Goal: Information Seeking & Learning: Find specific fact

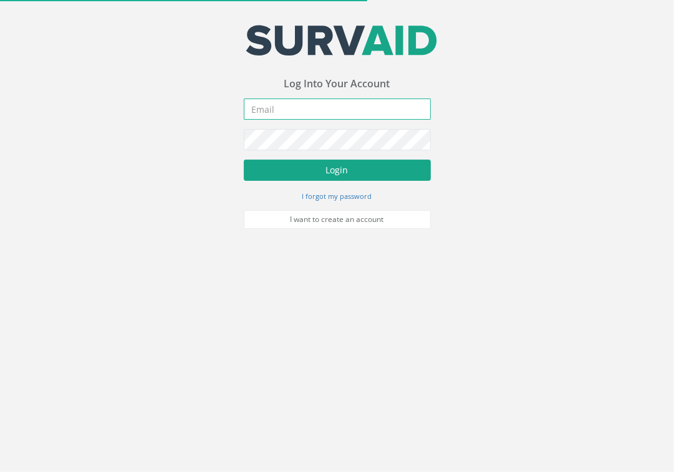
type input "[EMAIL_ADDRESS][DOMAIN_NAME]"
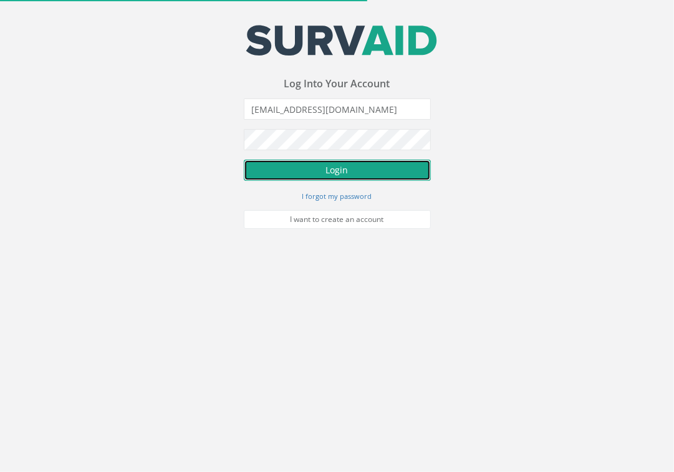
click at [395, 169] on button "Login" at bounding box center [337, 170] width 187 height 21
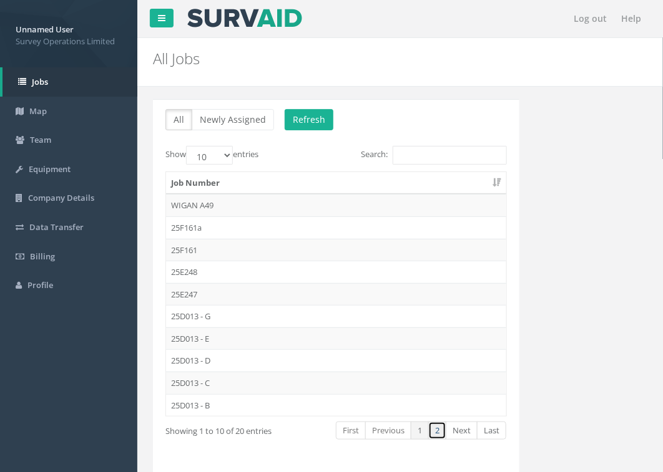
click at [437, 432] on link "2" at bounding box center [437, 431] width 18 height 18
click at [201, 294] on td "25D012" at bounding box center [336, 294] width 340 height 22
click at [435, 432] on link "2" at bounding box center [437, 431] width 18 height 18
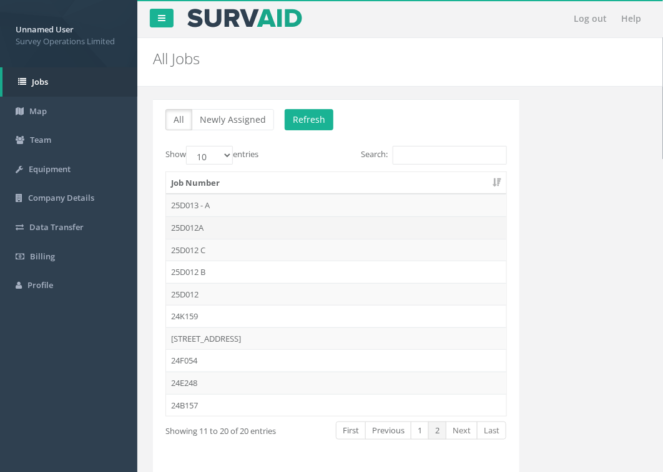
click at [213, 223] on td "25D012A" at bounding box center [336, 227] width 340 height 22
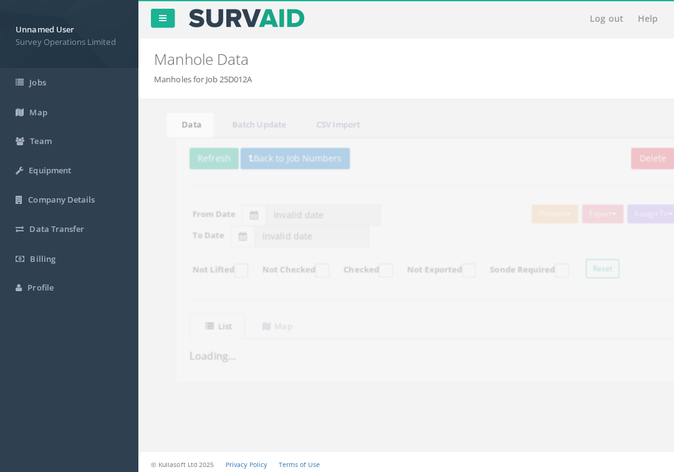
type input "[DATE]"
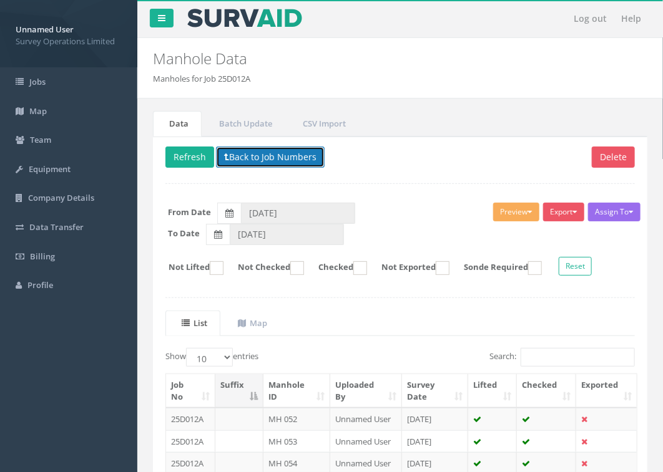
click at [279, 166] on button "Back to Job Numbers" at bounding box center [270, 157] width 109 height 21
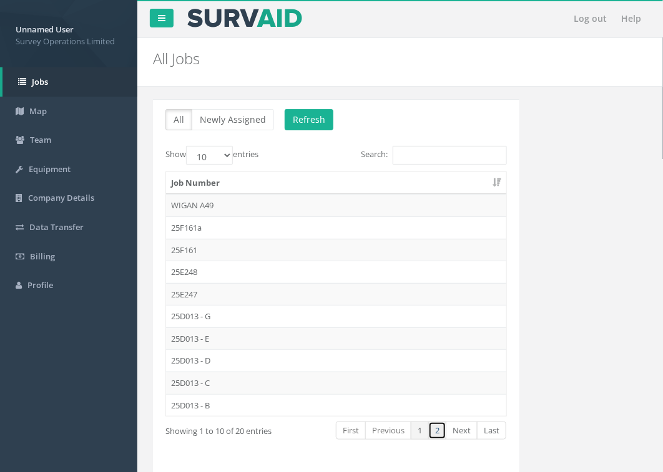
click at [434, 437] on link "2" at bounding box center [437, 431] width 18 height 18
click at [207, 248] on td "25D012 C" at bounding box center [336, 250] width 340 height 22
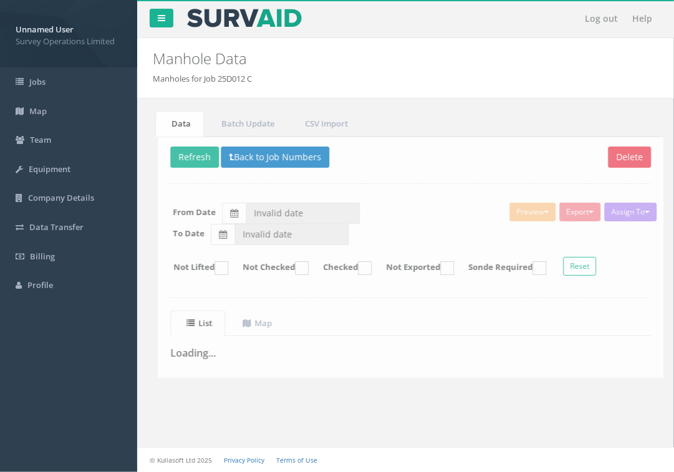
type input "[DATE]"
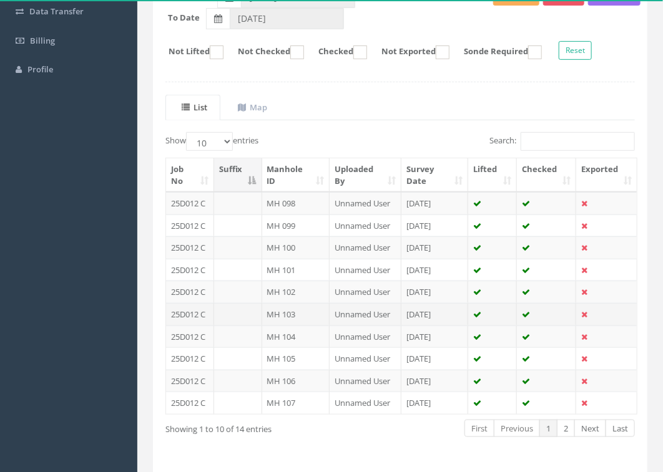
scroll to position [234, 0]
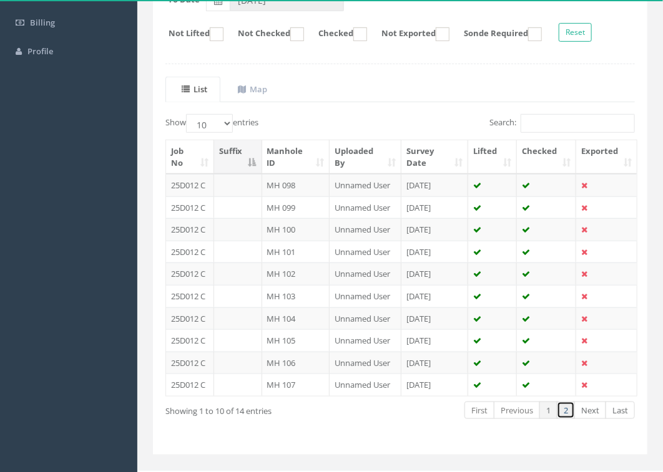
click at [565, 410] on link "2" at bounding box center [565, 411] width 18 height 18
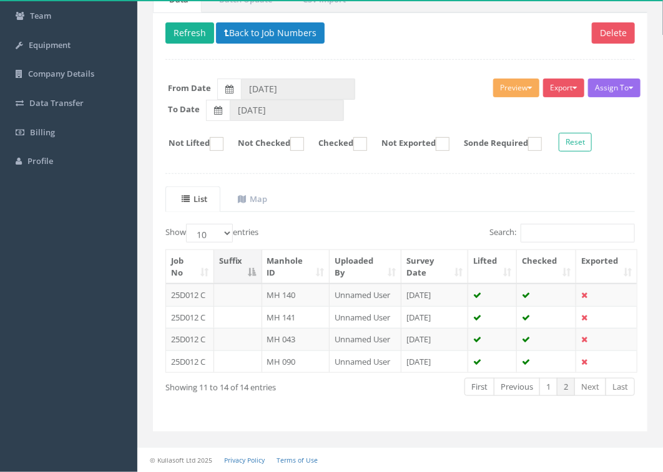
scroll to position [127, 0]
click at [255, 26] on button "Back to Job Numbers" at bounding box center [270, 32] width 109 height 21
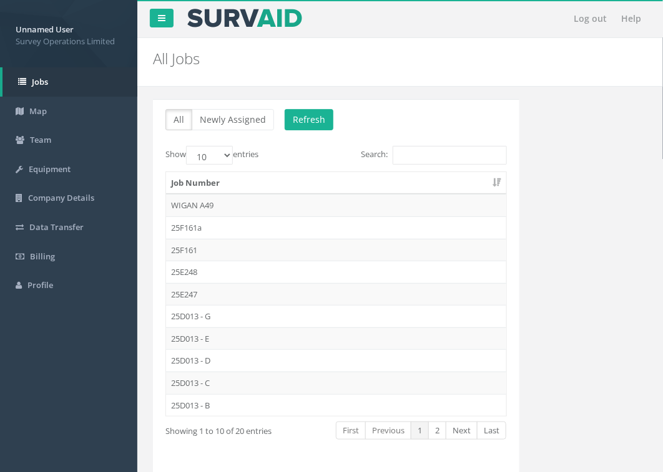
click at [222, 362] on td "25D013 - D" at bounding box center [336, 360] width 340 height 22
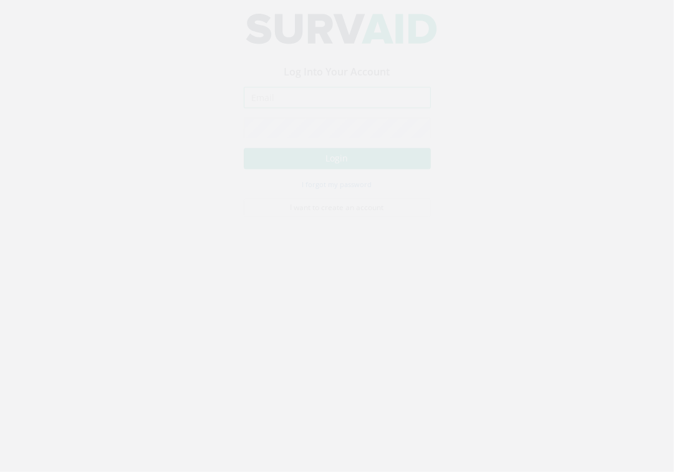
type input "[EMAIL_ADDRESS][DOMAIN_NAME]"
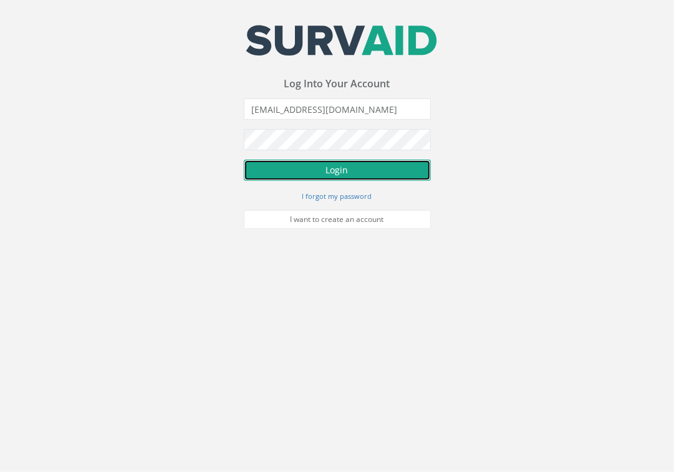
click at [392, 160] on button "Login" at bounding box center [337, 170] width 187 height 21
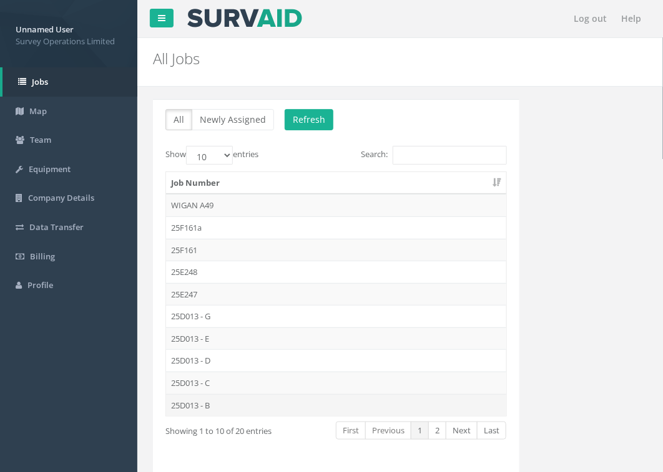
click at [234, 404] on td "25D013 - B" at bounding box center [336, 405] width 340 height 22
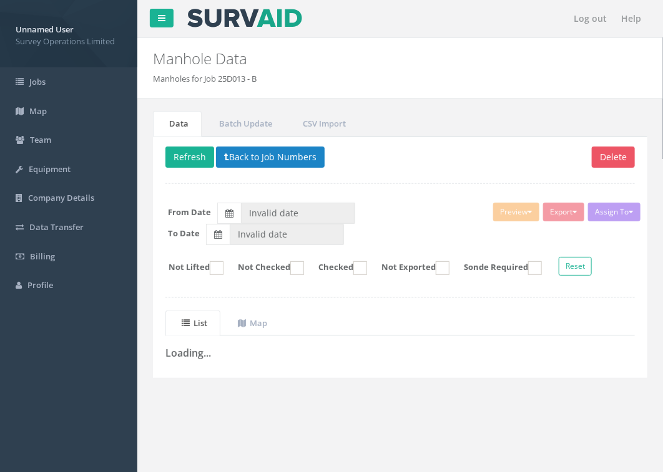
type input "[DATE]"
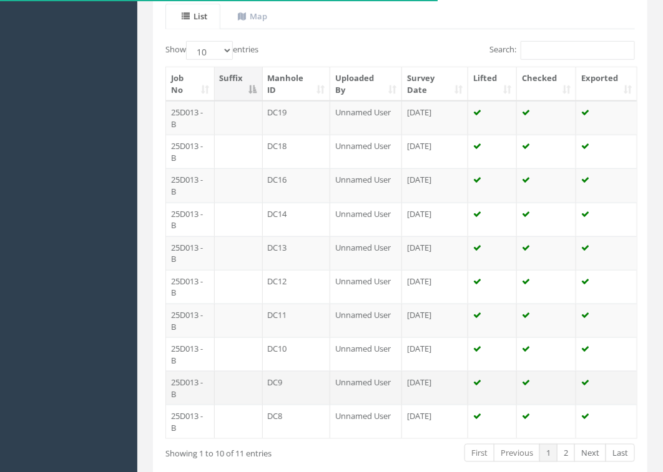
scroll to position [377, 0]
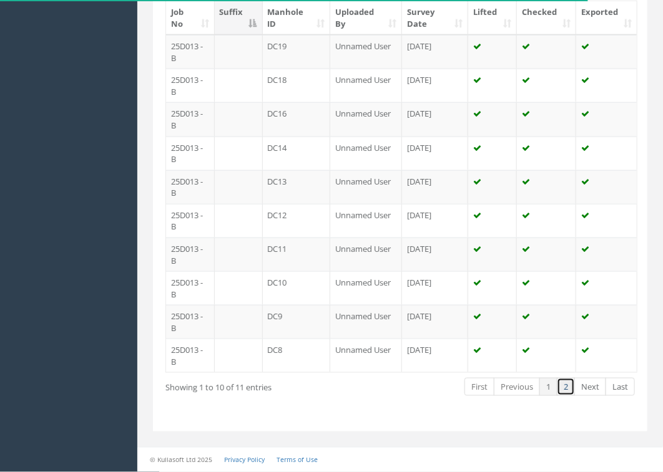
click at [565, 391] on link "2" at bounding box center [565, 387] width 18 height 18
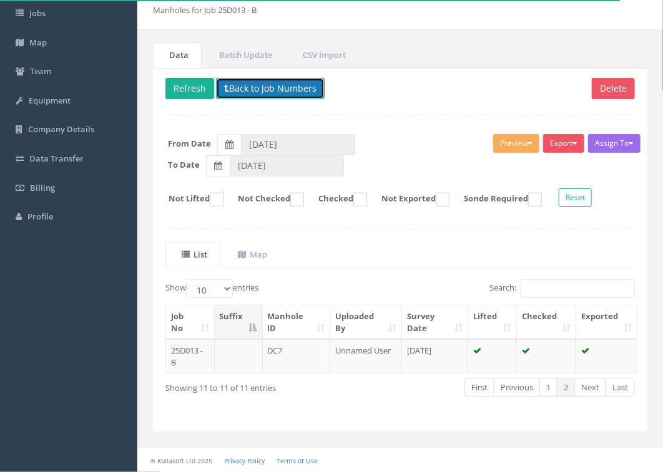
click at [266, 84] on button "Back to Job Numbers" at bounding box center [270, 88] width 109 height 21
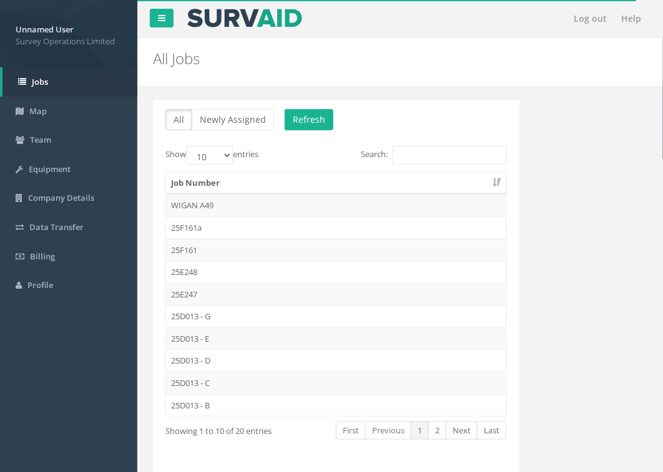
click at [214, 382] on td "25D013 - C" at bounding box center [336, 383] width 340 height 22
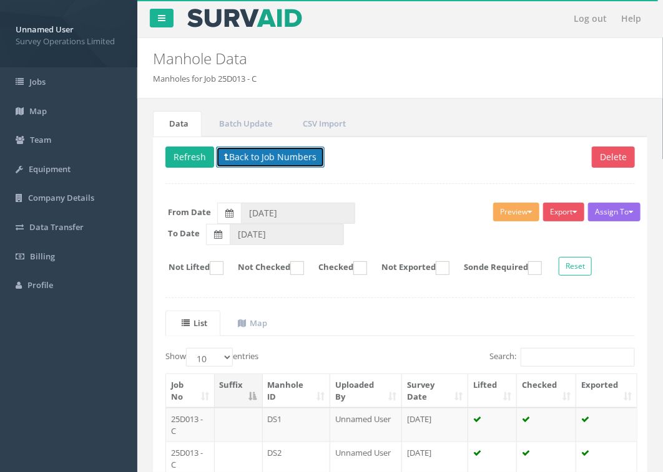
click at [282, 152] on button "Back to Job Numbers" at bounding box center [270, 157] width 109 height 21
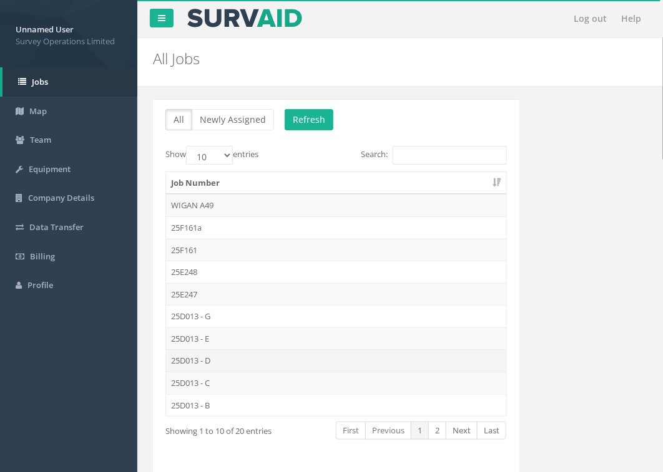
click at [238, 365] on td "25D013 - D" at bounding box center [336, 360] width 340 height 22
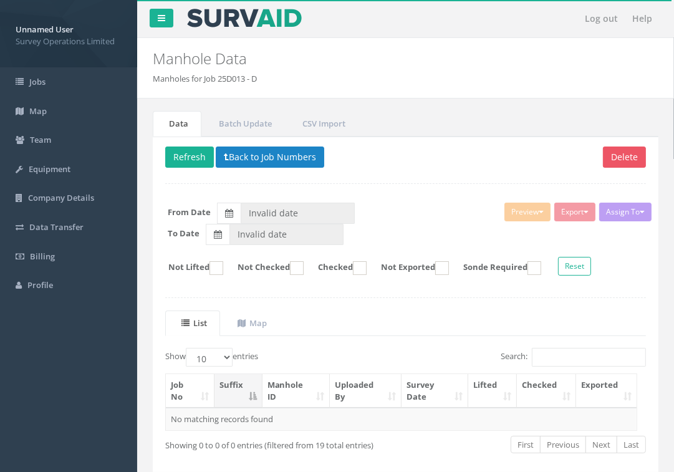
type input "[DATE]"
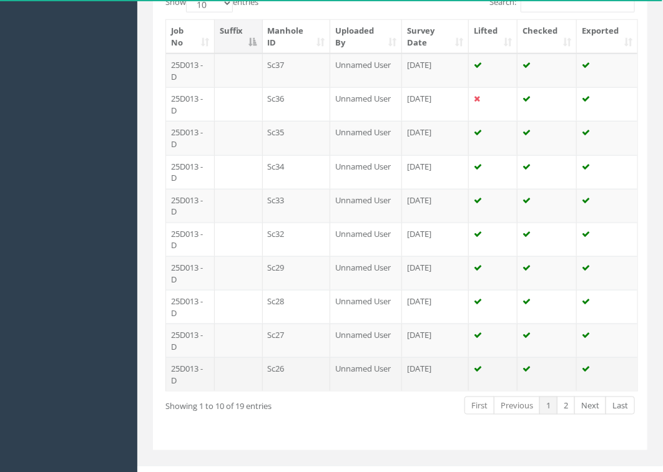
scroll to position [377, 0]
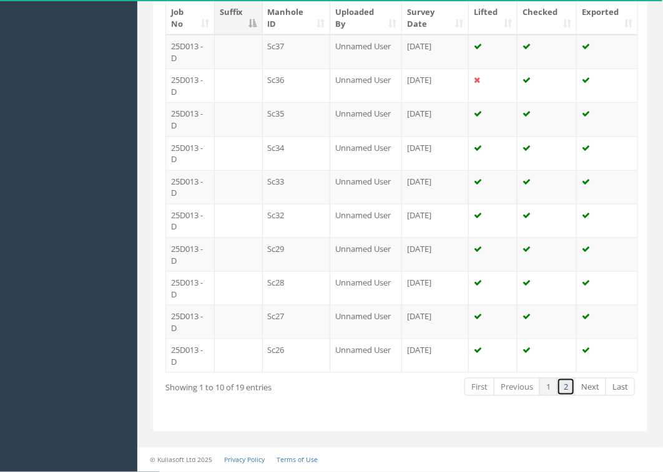
click at [566, 386] on link "2" at bounding box center [565, 387] width 18 height 18
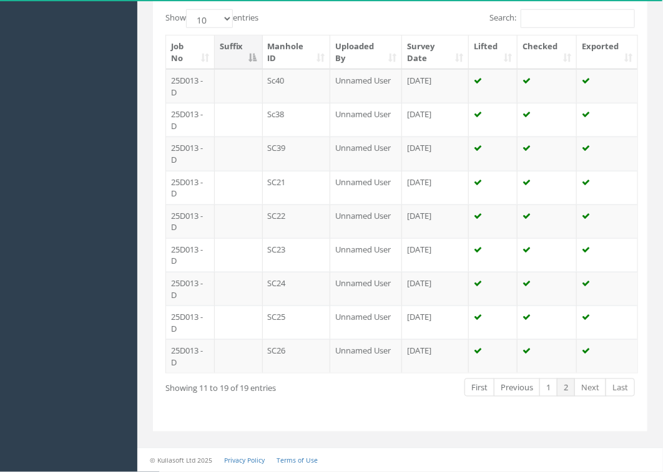
scroll to position [343, 0]
click at [553, 387] on link "1" at bounding box center [548, 388] width 18 height 18
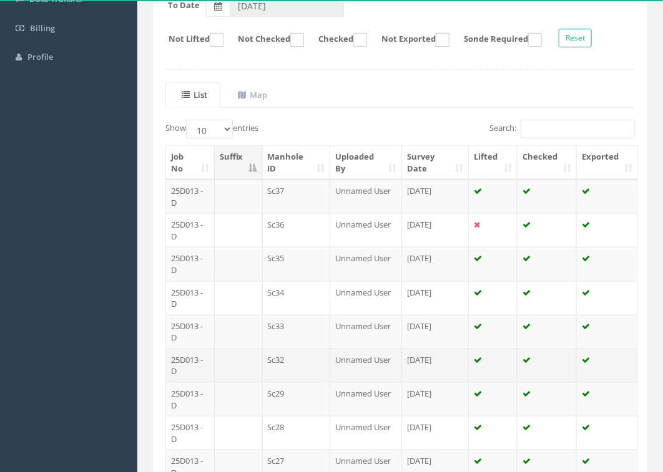
scroll to position [109, 0]
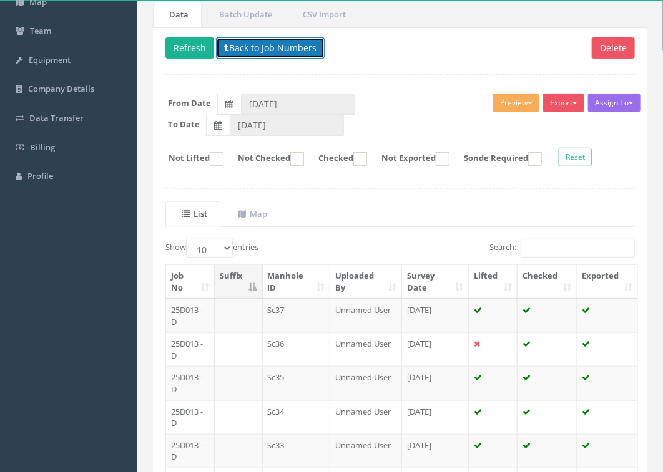
click at [251, 51] on button "Back to Job Numbers" at bounding box center [270, 47] width 109 height 21
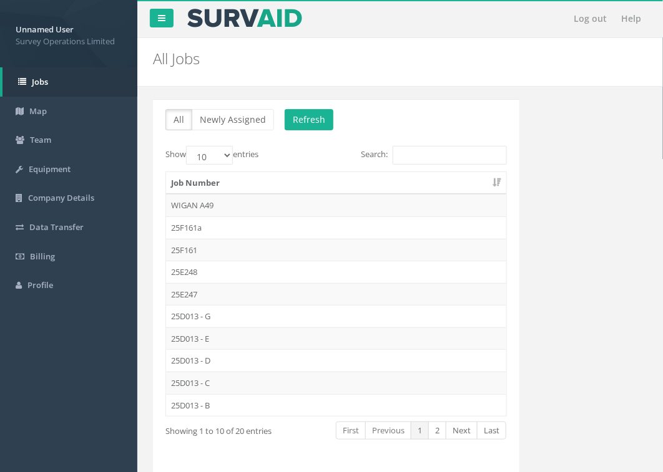
click at [218, 335] on td "25D013 - E" at bounding box center [336, 339] width 340 height 22
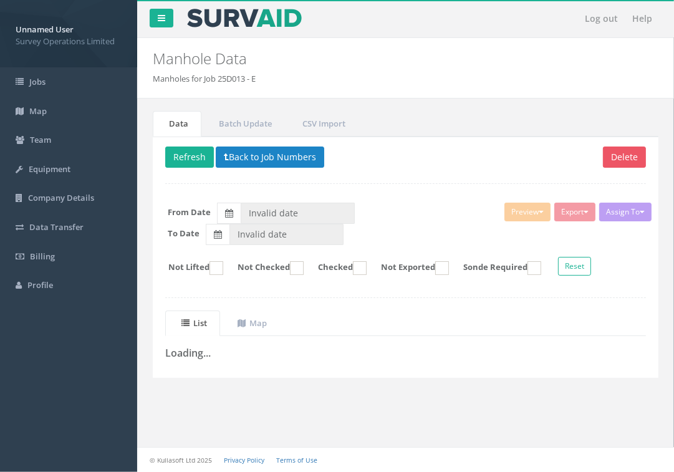
type input "[DATE]"
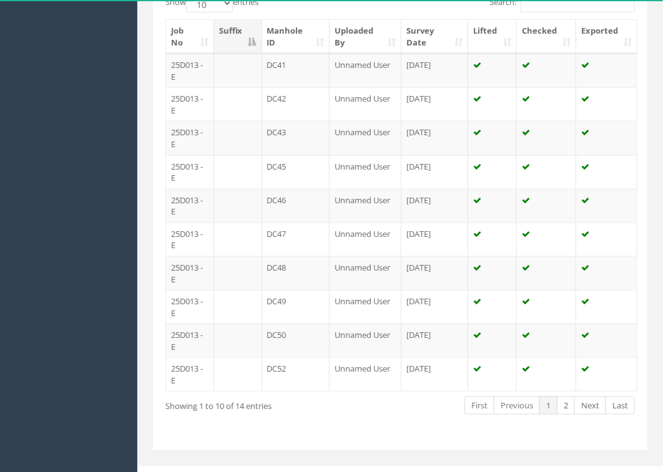
scroll to position [377, 0]
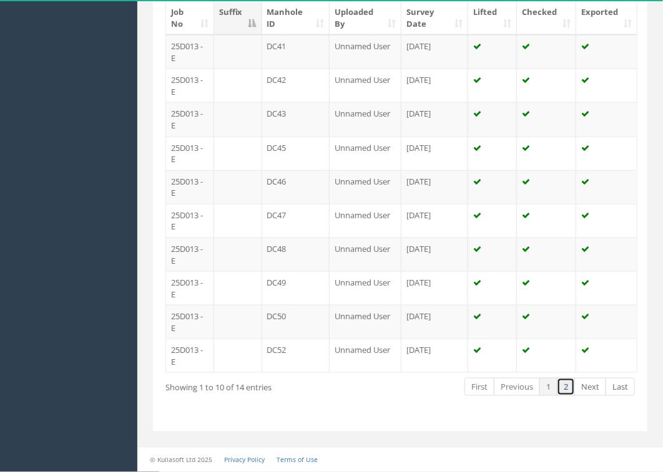
click at [566, 387] on link "2" at bounding box center [565, 387] width 18 height 18
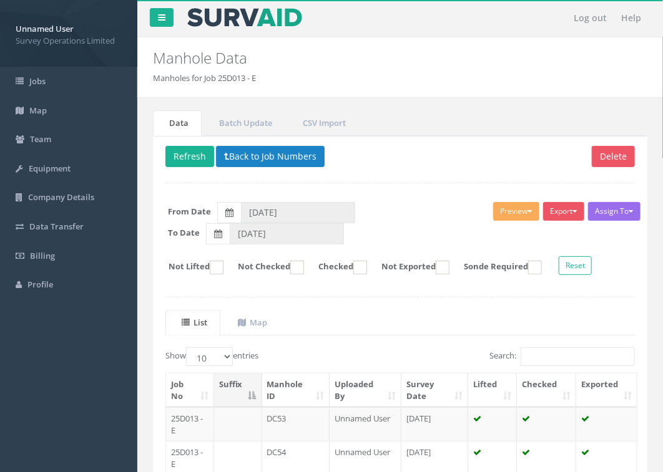
scroll to position [0, 0]
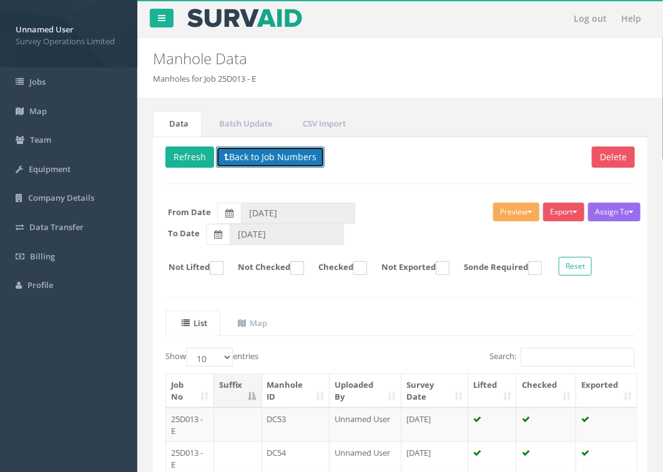
click at [263, 151] on button "Back to Job Numbers" at bounding box center [270, 157] width 109 height 21
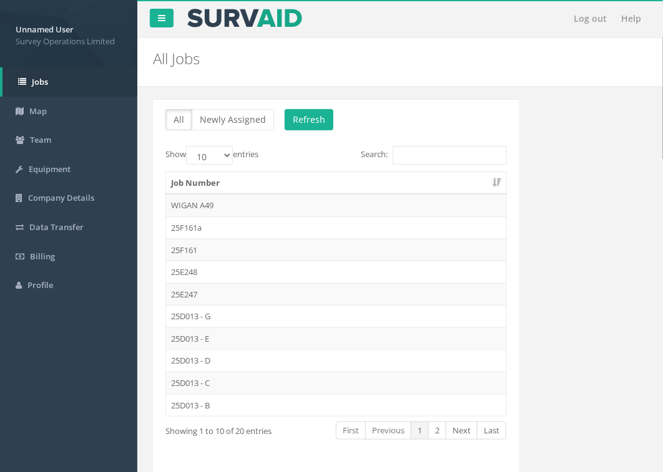
click at [214, 319] on td "25D013 - G" at bounding box center [336, 316] width 340 height 22
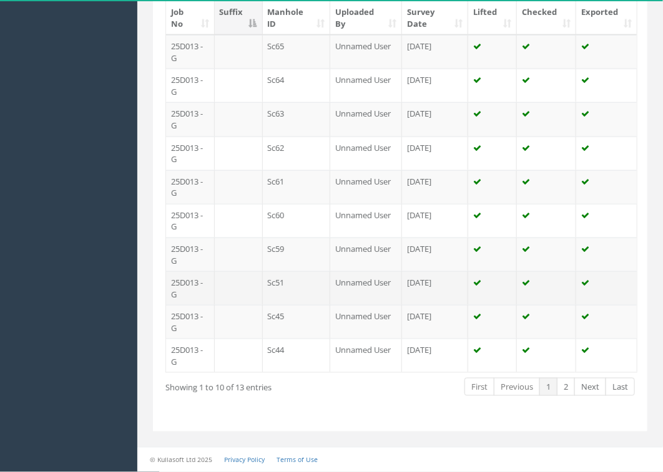
scroll to position [377, 0]
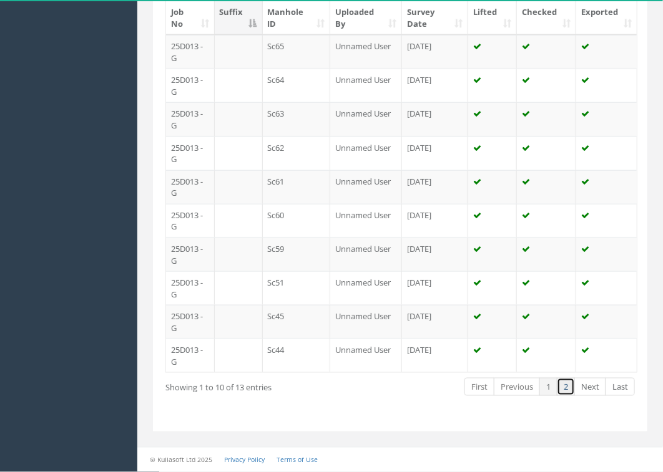
click at [568, 387] on link "2" at bounding box center [565, 387] width 18 height 18
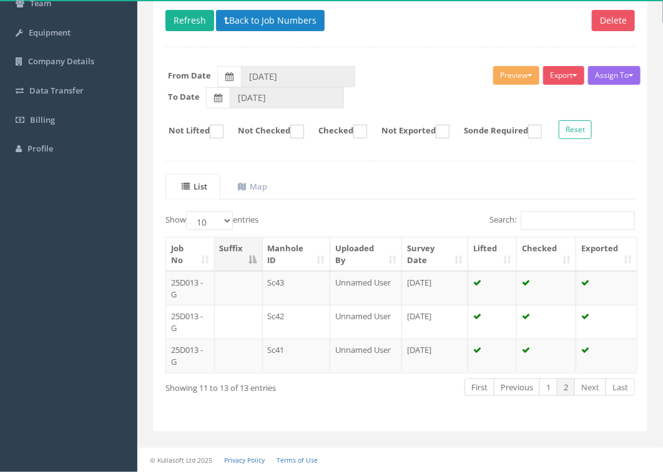
scroll to position [139, 0]
click at [282, 24] on button "Back to Job Numbers" at bounding box center [270, 20] width 109 height 21
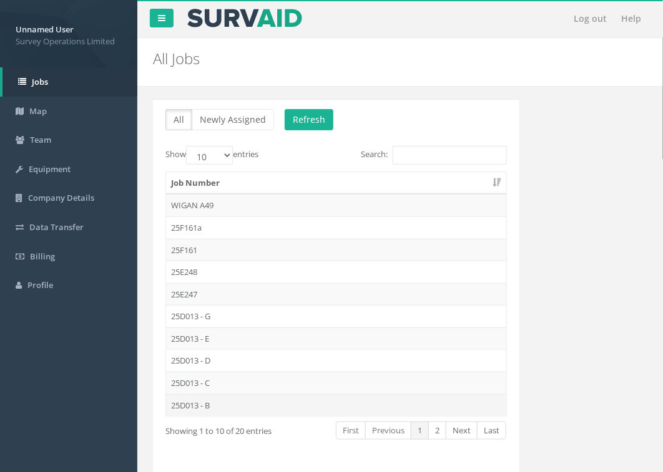
click at [242, 406] on td "25D013 - B" at bounding box center [336, 405] width 340 height 22
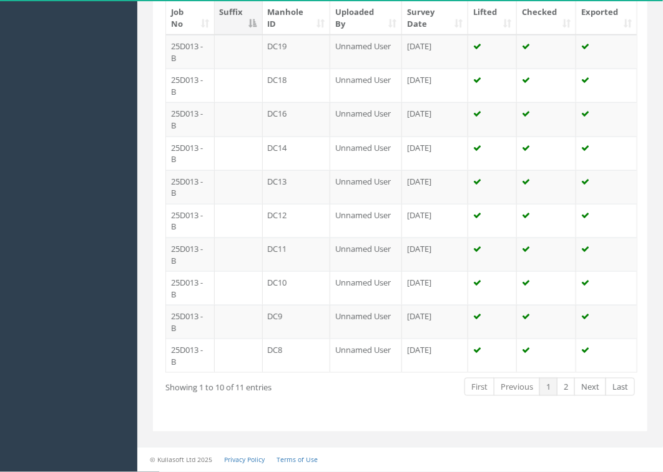
scroll to position [377, 0]
click at [568, 385] on link "2" at bounding box center [565, 387] width 18 height 18
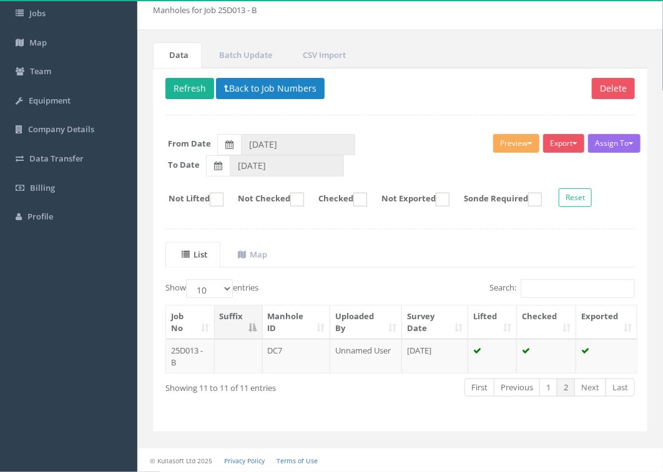
scroll to position [72, 0]
click at [270, 82] on button "Back to Job Numbers" at bounding box center [270, 88] width 109 height 21
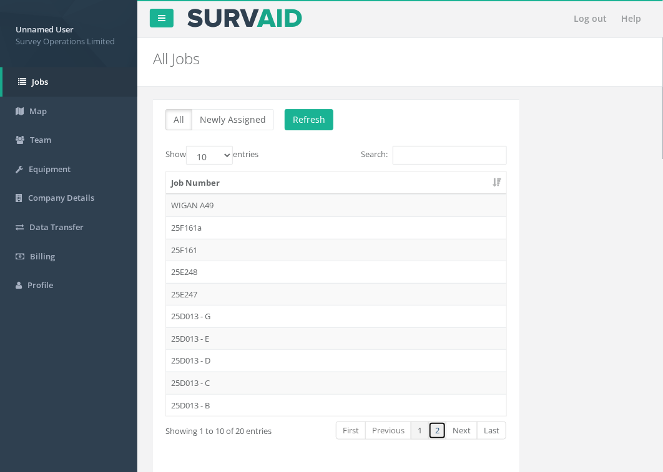
click at [437, 435] on link "2" at bounding box center [437, 431] width 18 height 18
click at [235, 203] on td "25D013 - A" at bounding box center [336, 205] width 340 height 22
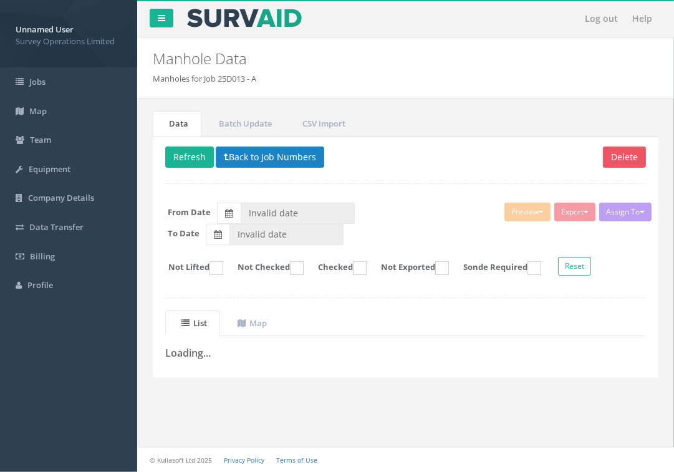
type input "[DATE]"
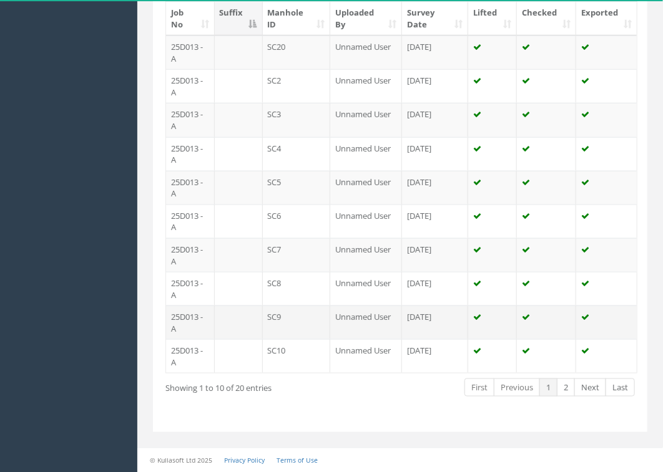
scroll to position [377, 0]
click at [568, 387] on link "2" at bounding box center [565, 387] width 18 height 18
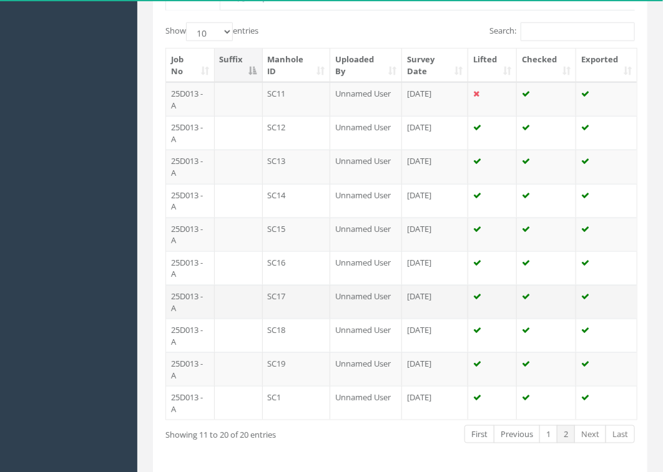
scroll to position [221, 0]
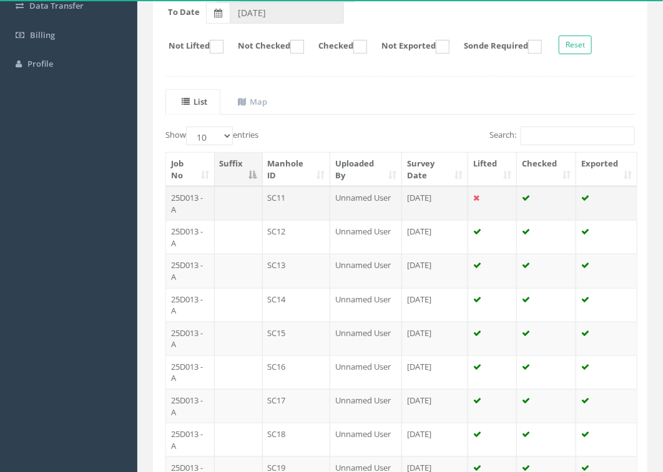
click at [291, 201] on td "SC11" at bounding box center [297, 204] width 68 height 34
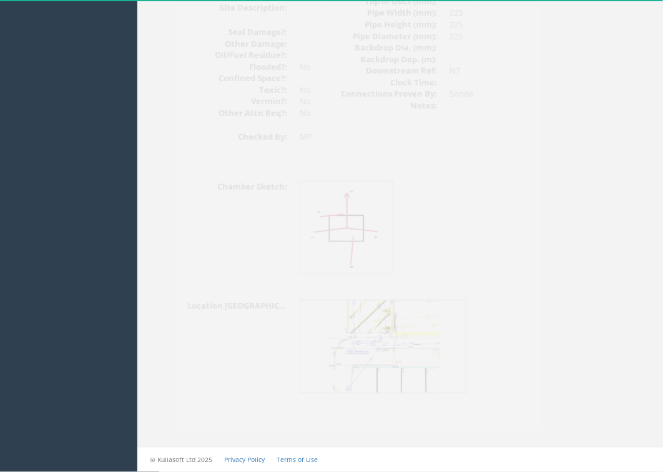
click at [318, 223] on img at bounding box center [325, 229] width 90 height 94
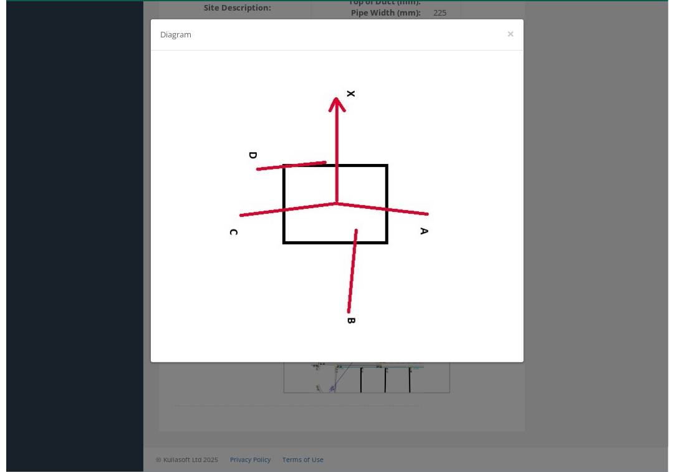
scroll to position [1713, 0]
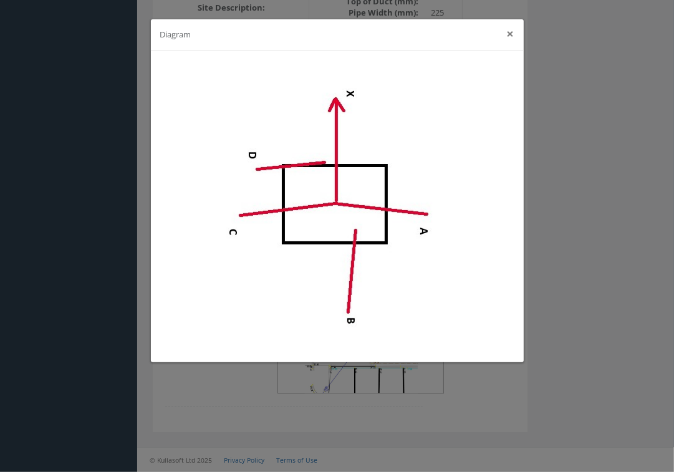
click at [513, 32] on button "×" at bounding box center [510, 33] width 7 height 13
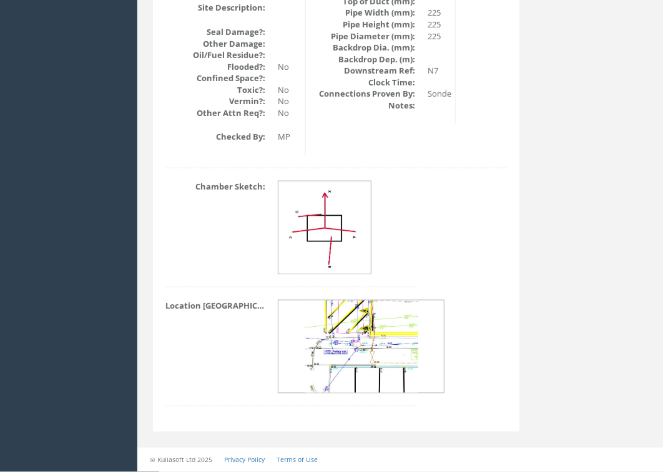
scroll to position [1716, 0]
click at [361, 354] on img at bounding box center [361, 348] width 112 height 94
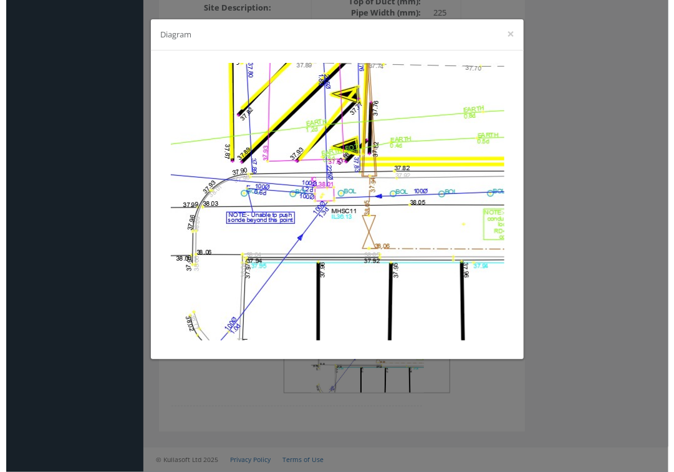
scroll to position [1704, 0]
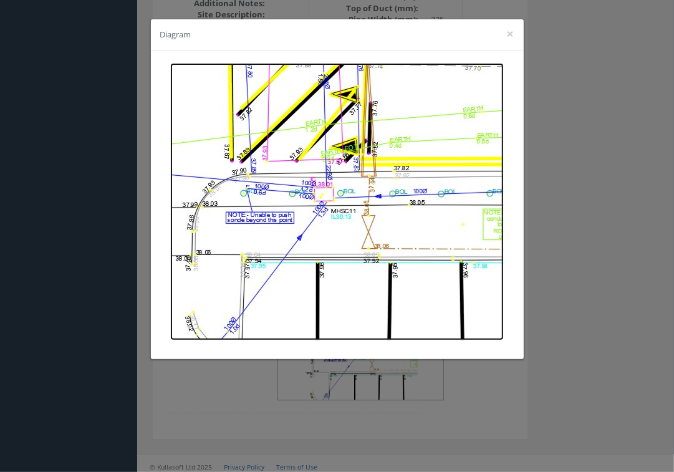
click at [304, 194] on img at bounding box center [337, 202] width 334 height 278
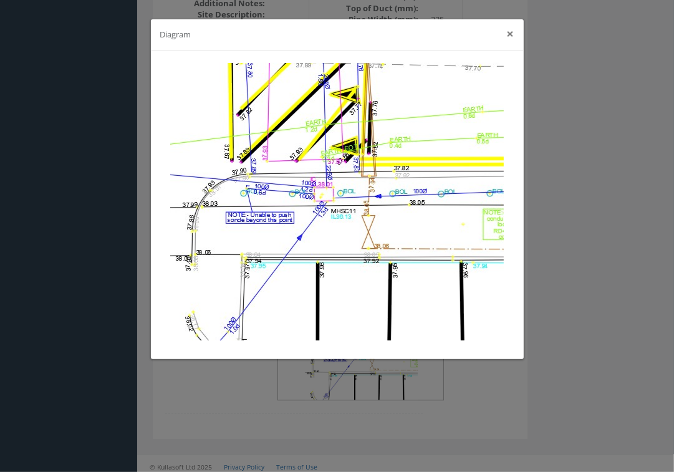
click at [508, 28] on button "×" at bounding box center [510, 33] width 7 height 13
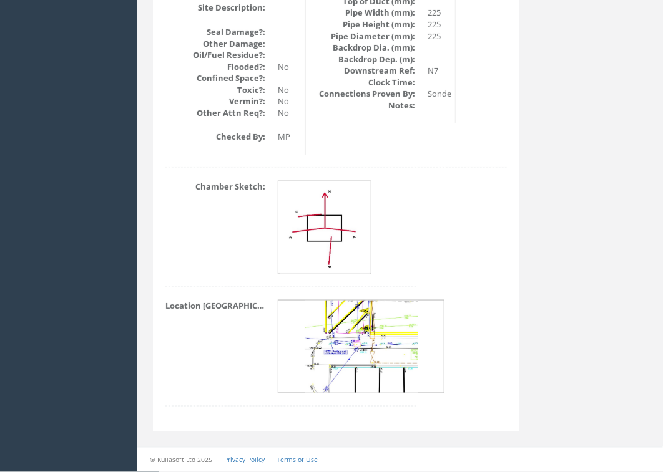
click at [335, 235] on img at bounding box center [325, 229] width 90 height 94
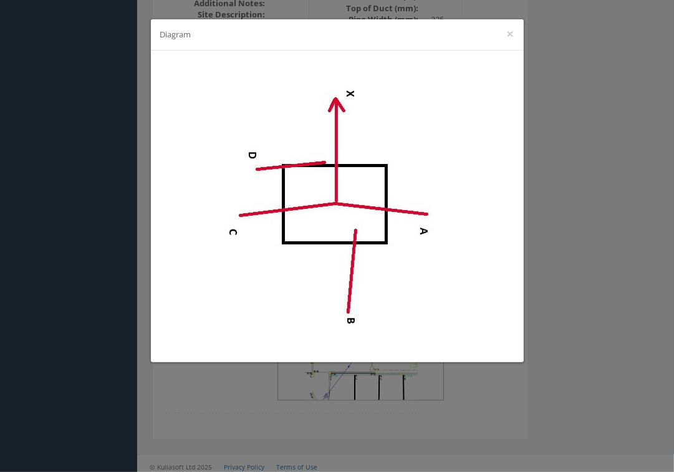
click at [515, 32] on div "Diagram ×" at bounding box center [337, 34] width 373 height 31
click at [510, 31] on button "×" at bounding box center [510, 33] width 7 height 13
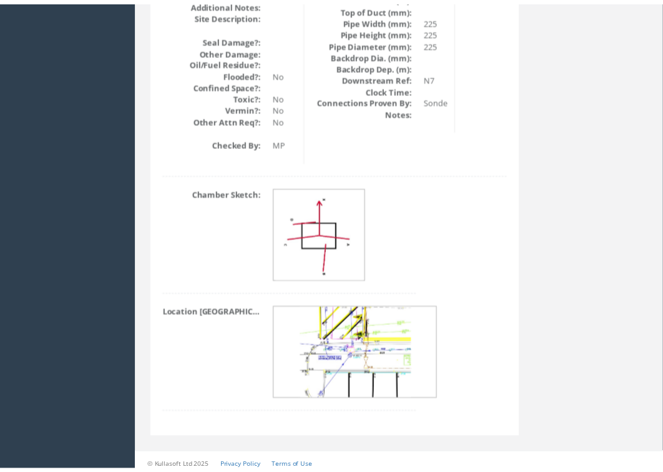
scroll to position [1716, 0]
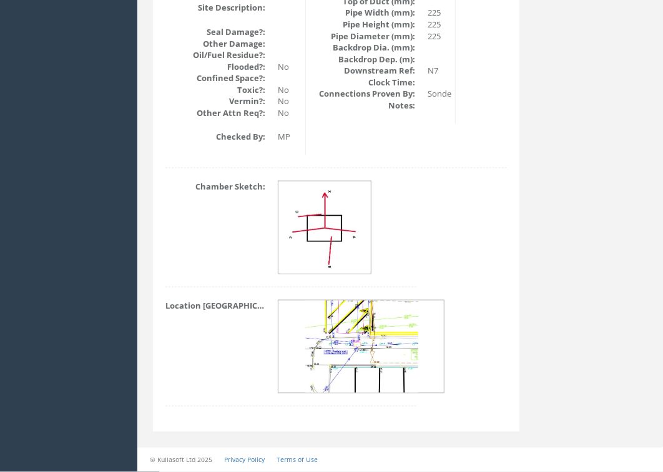
click at [361, 362] on img at bounding box center [361, 348] width 112 height 94
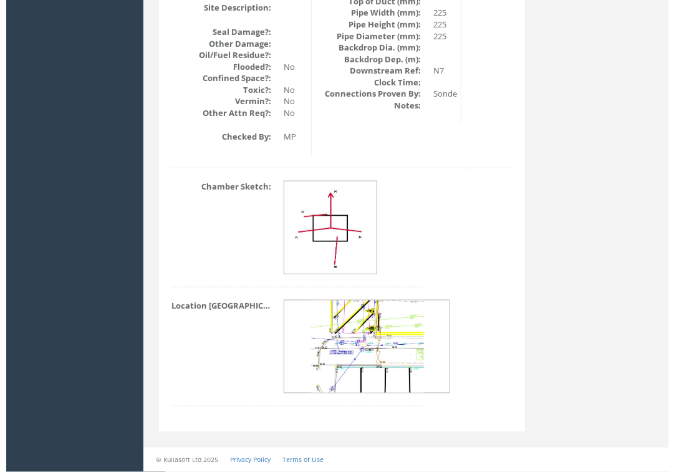
scroll to position [1704, 0]
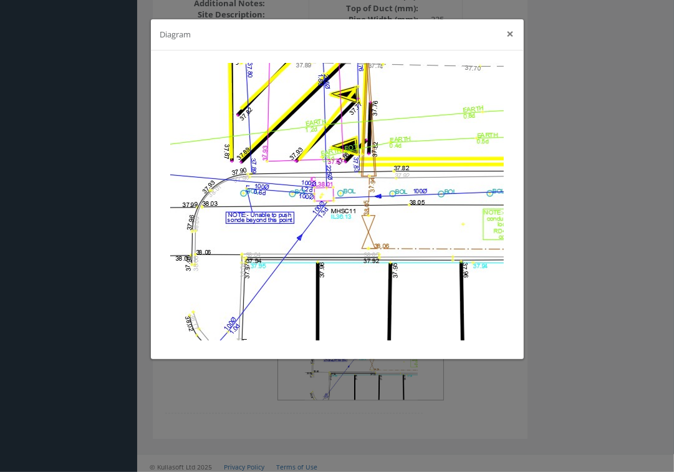
click at [510, 31] on button "×" at bounding box center [510, 33] width 7 height 13
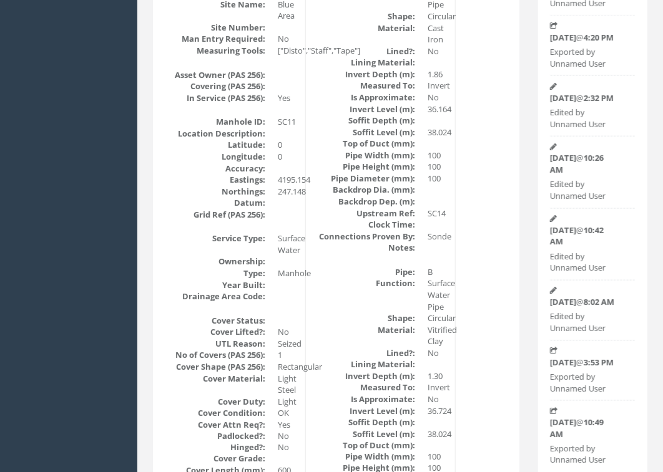
scroll to position [0, 0]
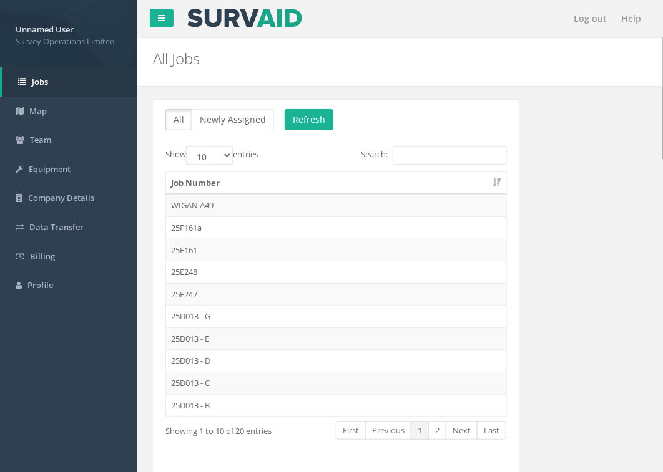
click at [257, 322] on td "25D013 - G" at bounding box center [336, 316] width 340 height 22
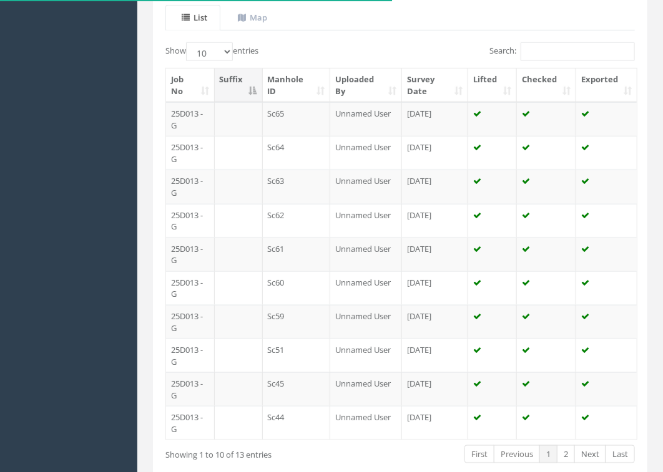
scroll to position [377, 0]
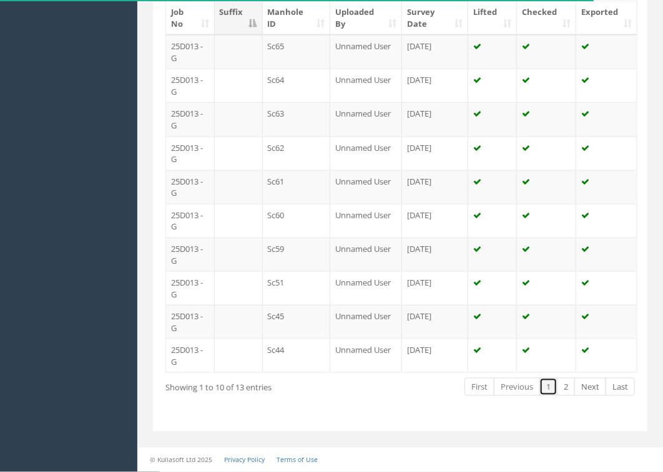
click at [546, 390] on link "1" at bounding box center [548, 387] width 18 height 18
click at [559, 384] on link "2" at bounding box center [565, 387] width 18 height 18
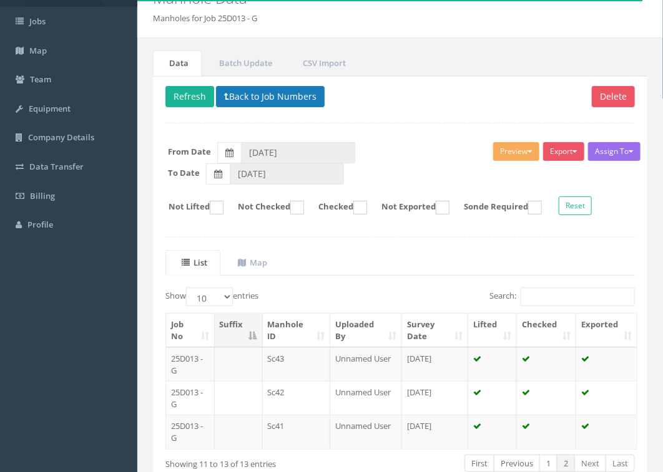
scroll to position [0, 0]
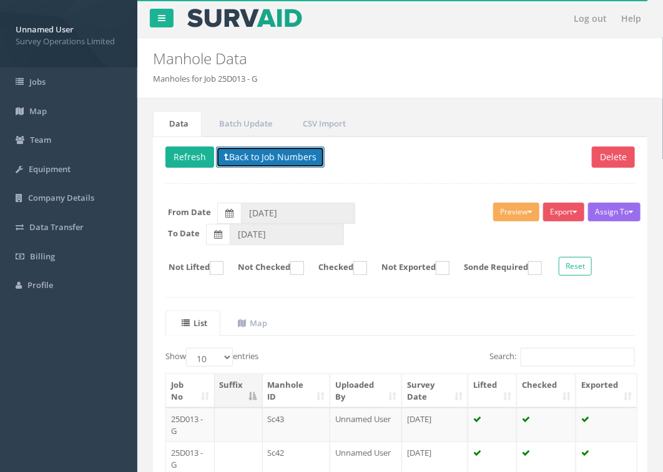
click at [288, 158] on button "Back to Job Numbers" at bounding box center [270, 157] width 109 height 21
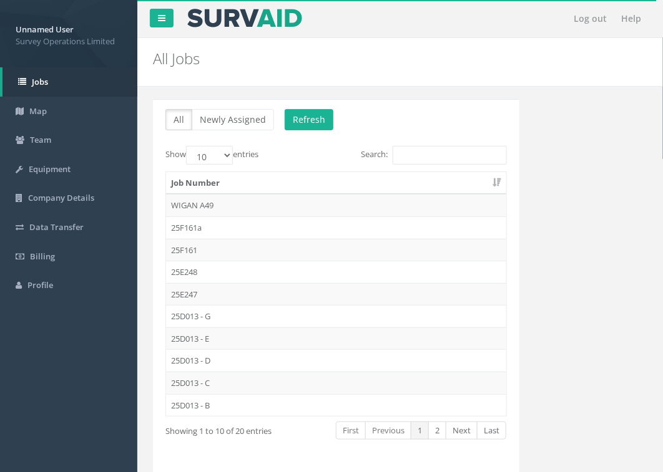
click at [228, 340] on td "25D013 - E" at bounding box center [336, 339] width 340 height 22
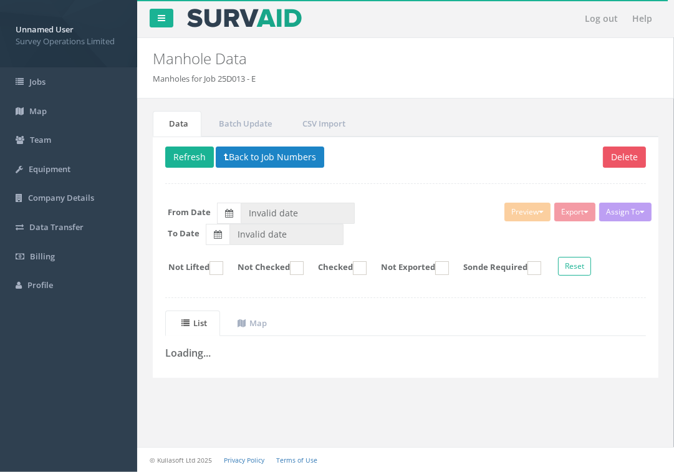
type input "[DATE]"
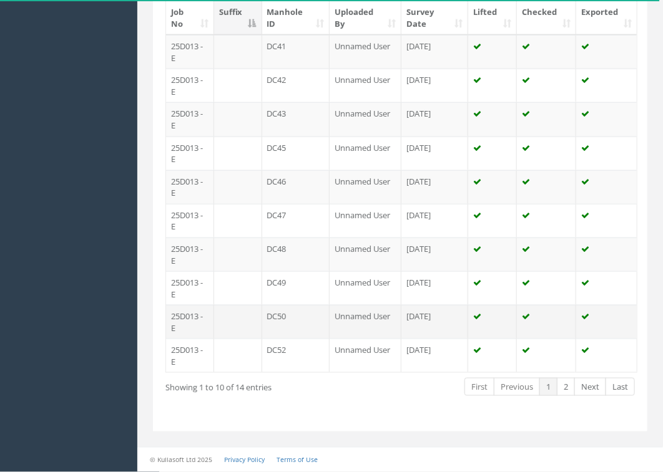
scroll to position [377, 0]
click at [568, 388] on link "2" at bounding box center [565, 387] width 18 height 18
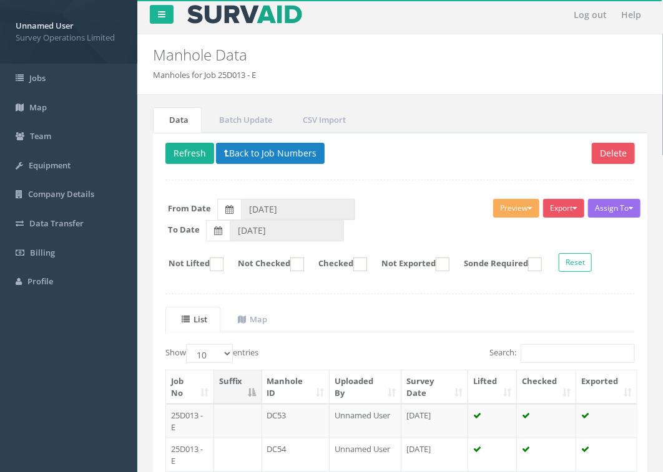
scroll to position [0, 0]
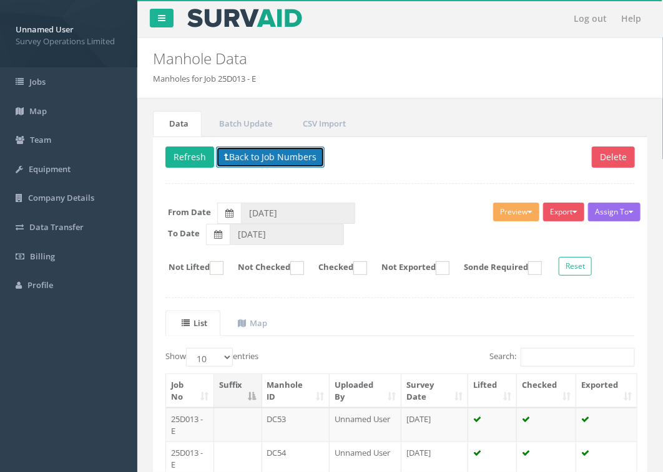
click at [257, 156] on button "Back to Job Numbers" at bounding box center [270, 157] width 109 height 21
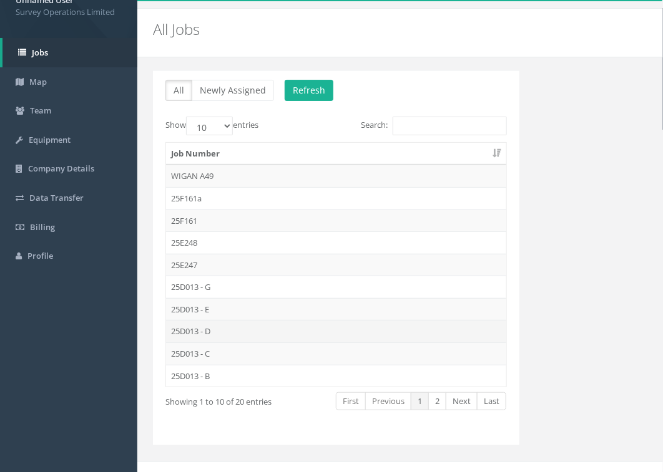
scroll to position [46, 0]
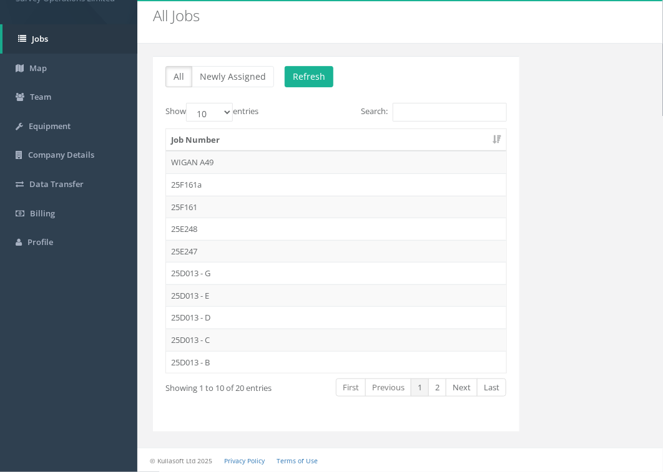
click at [204, 316] on td "25D013 - D" at bounding box center [336, 317] width 340 height 22
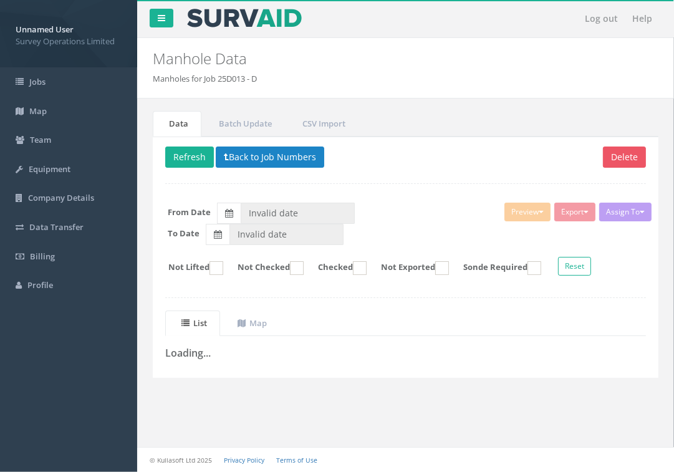
type input "[DATE]"
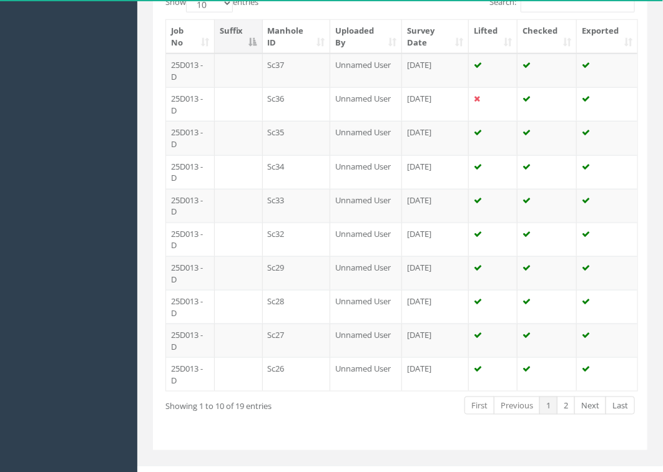
scroll to position [377, 0]
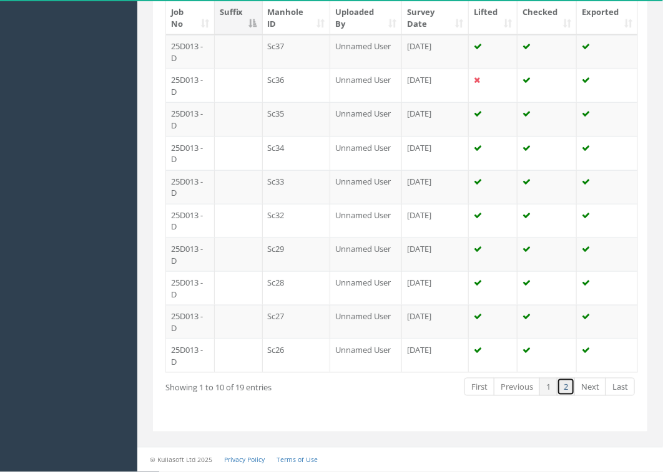
click at [563, 384] on link "2" at bounding box center [565, 387] width 18 height 18
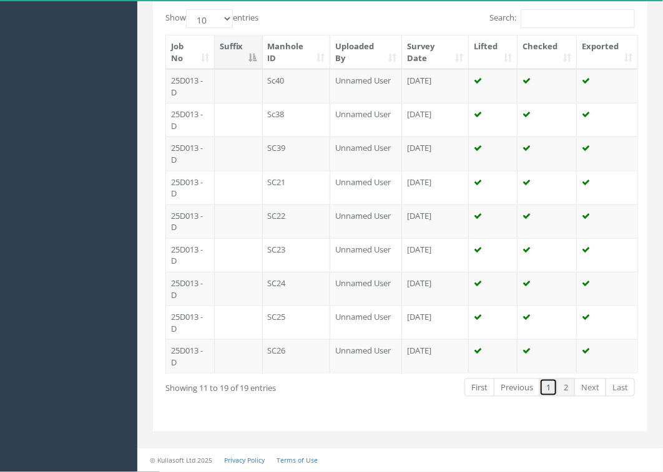
click at [546, 389] on link "1" at bounding box center [548, 388] width 18 height 18
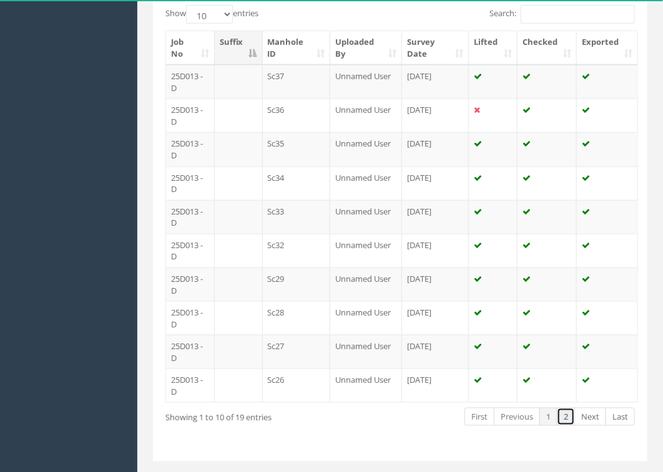
click at [568, 418] on link "2" at bounding box center [565, 417] width 18 height 18
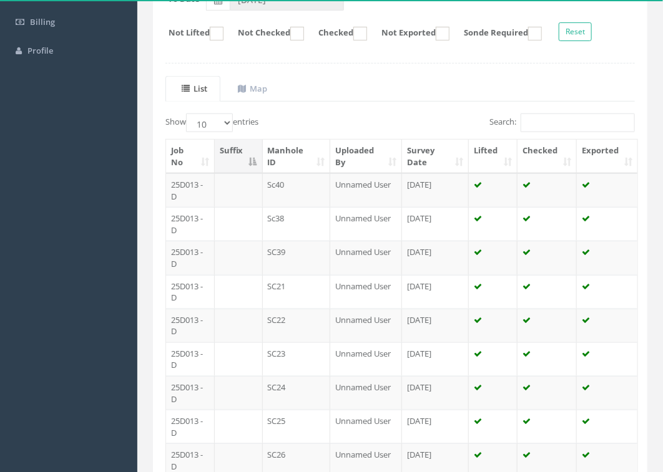
scroll to position [109, 0]
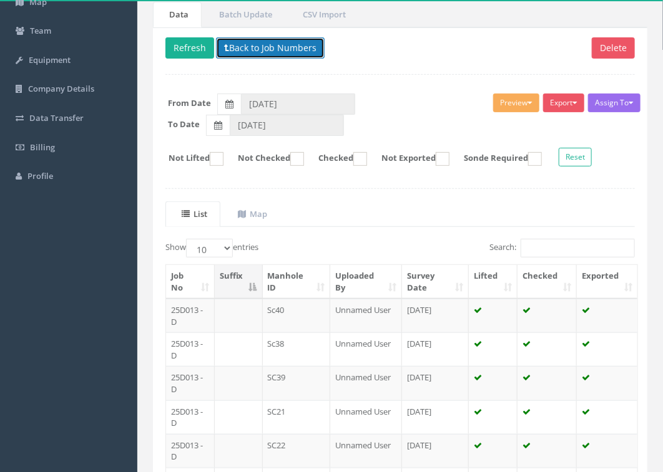
click at [247, 49] on button "Back to Job Numbers" at bounding box center [270, 47] width 109 height 21
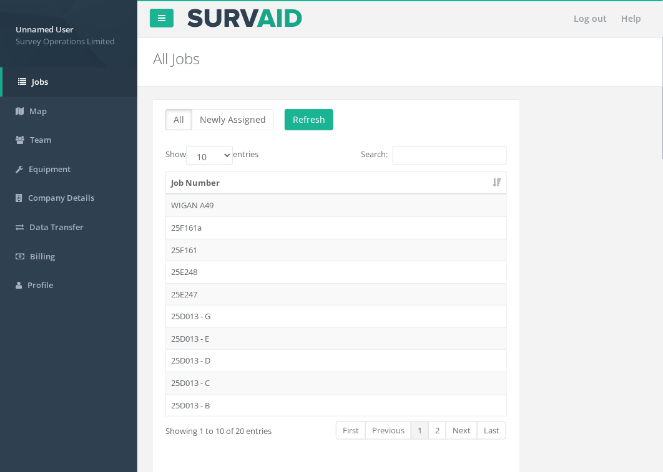
click at [232, 405] on td "25D013 - B" at bounding box center [336, 405] width 340 height 22
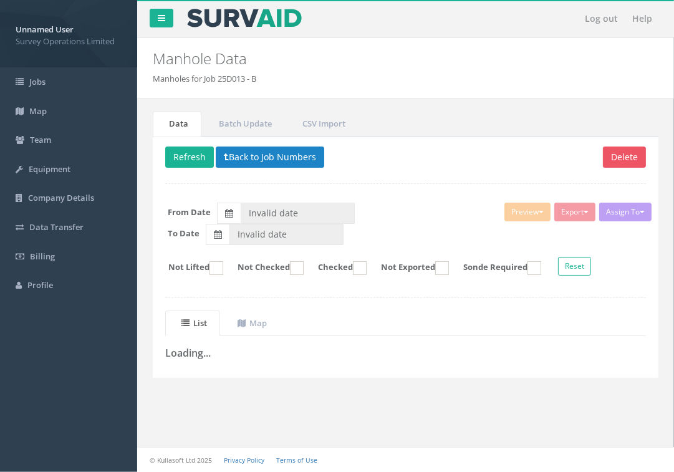
type input "[DATE]"
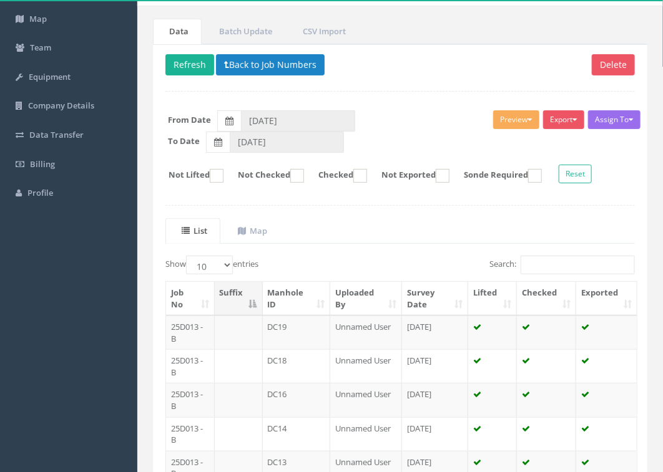
scroll to position [66, 0]
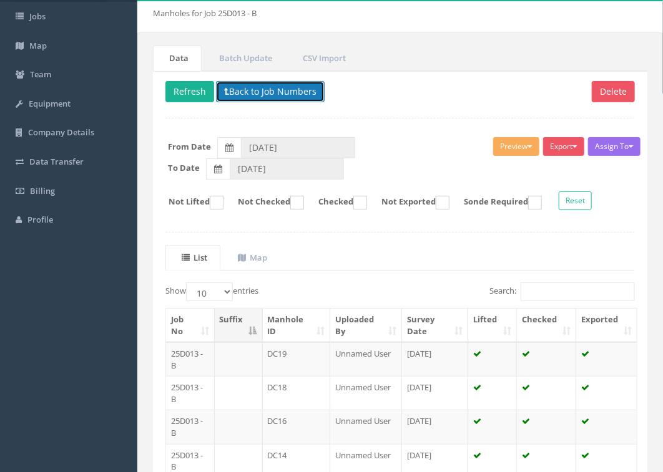
click at [269, 99] on button "Back to Job Numbers" at bounding box center [270, 91] width 109 height 21
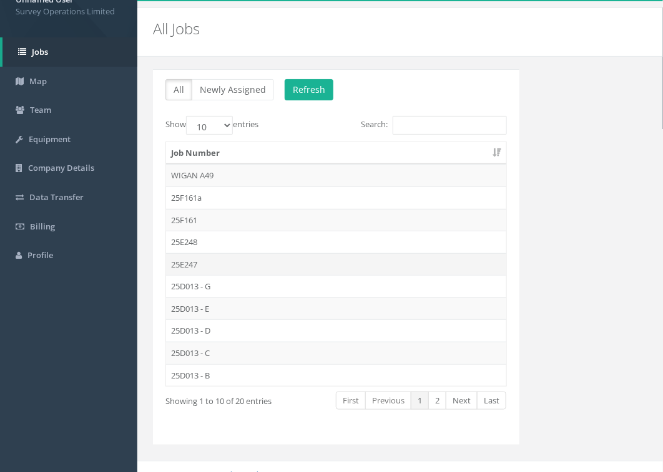
scroll to position [46, 0]
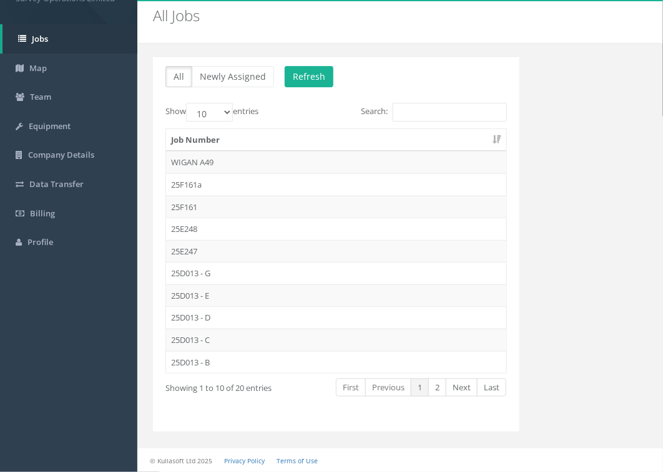
click at [198, 271] on td "25D013 - G" at bounding box center [336, 273] width 340 height 22
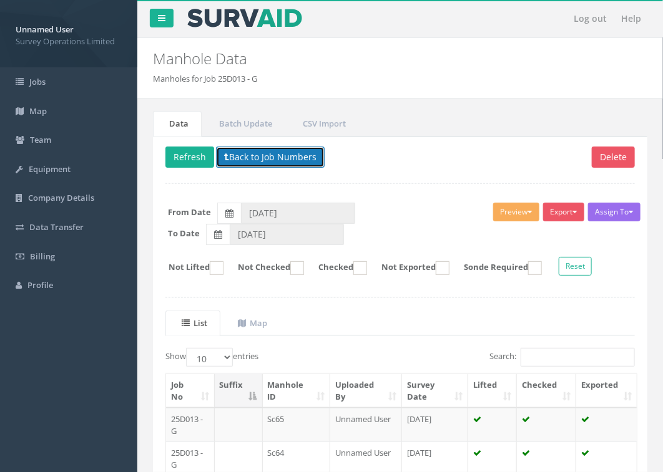
click at [272, 160] on button "Back to Job Numbers" at bounding box center [270, 157] width 109 height 21
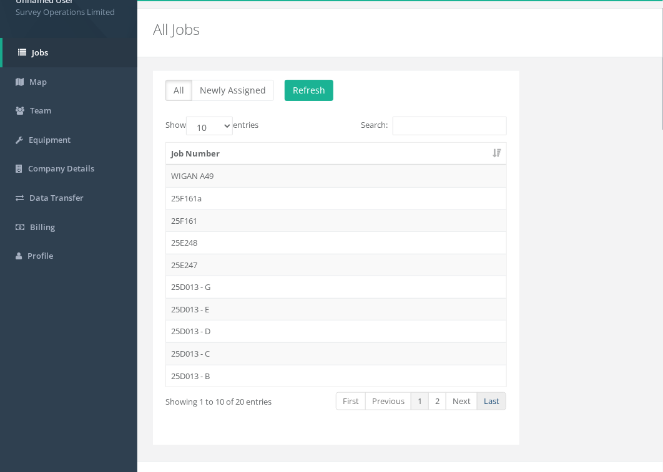
scroll to position [46, 0]
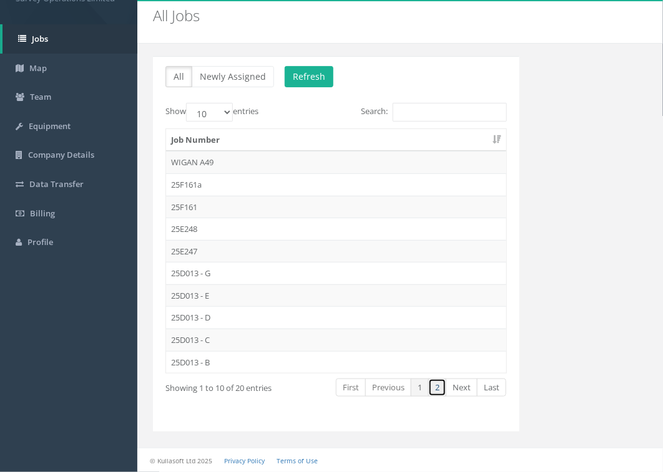
click at [440, 391] on link "2" at bounding box center [437, 388] width 18 height 18
click at [235, 208] on td "25D012 C" at bounding box center [336, 207] width 340 height 22
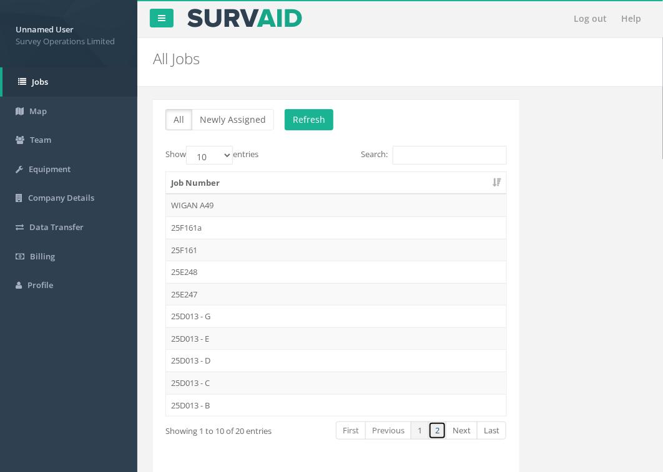
click at [438, 431] on link "2" at bounding box center [437, 431] width 18 height 18
click at [212, 207] on td "25D013 - A" at bounding box center [336, 205] width 340 height 22
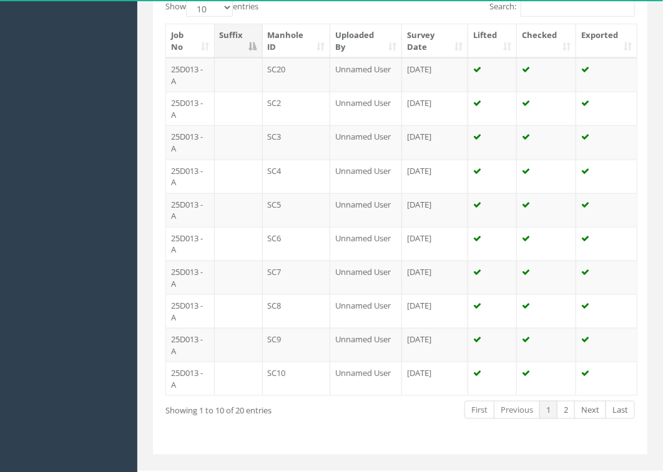
scroll to position [377, 0]
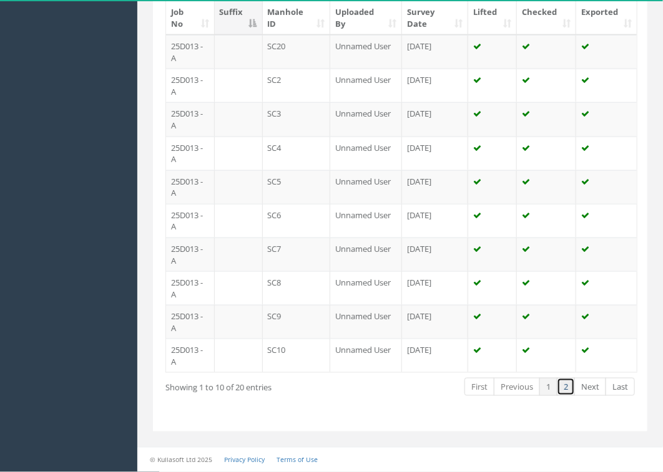
click at [566, 387] on link "2" at bounding box center [565, 387] width 18 height 18
click at [547, 388] on link "1" at bounding box center [548, 387] width 18 height 18
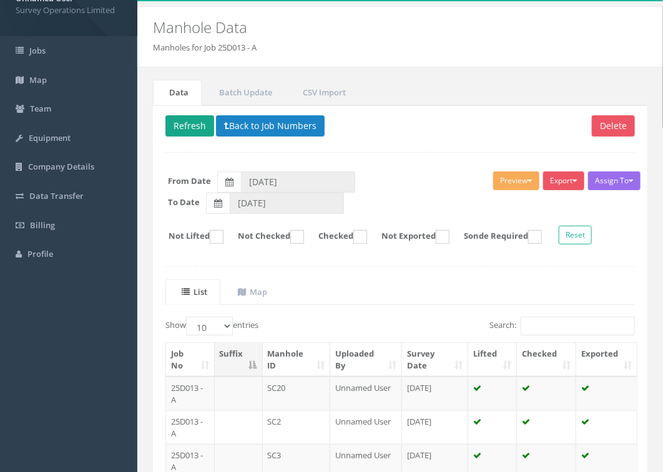
scroll to position [0, 0]
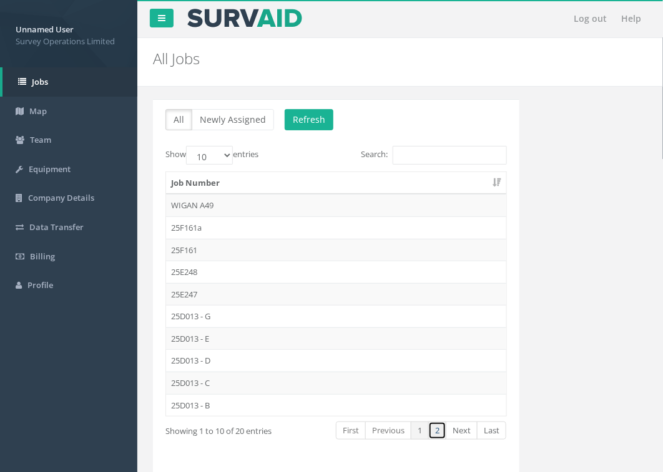
click at [438, 435] on link "2" at bounding box center [437, 431] width 18 height 18
click at [211, 226] on td "25D012A" at bounding box center [336, 227] width 340 height 22
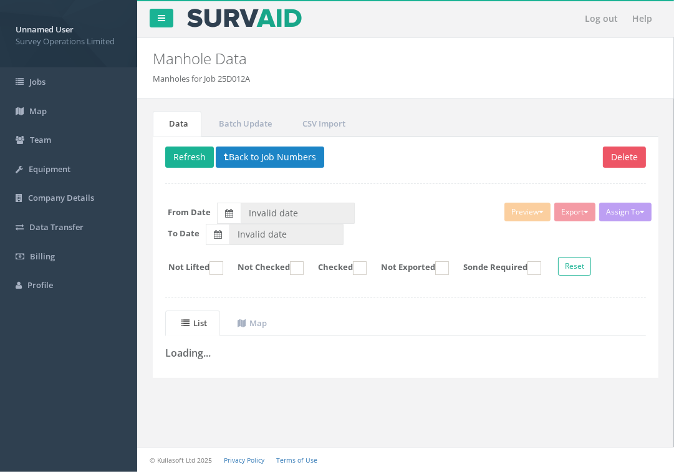
type input "[DATE]"
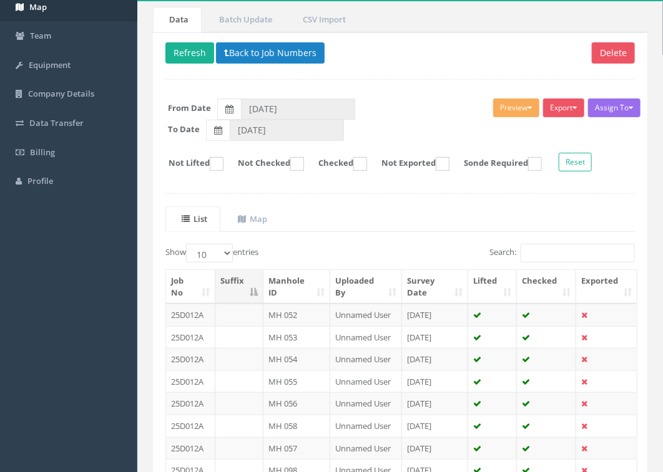
scroll to position [78, 0]
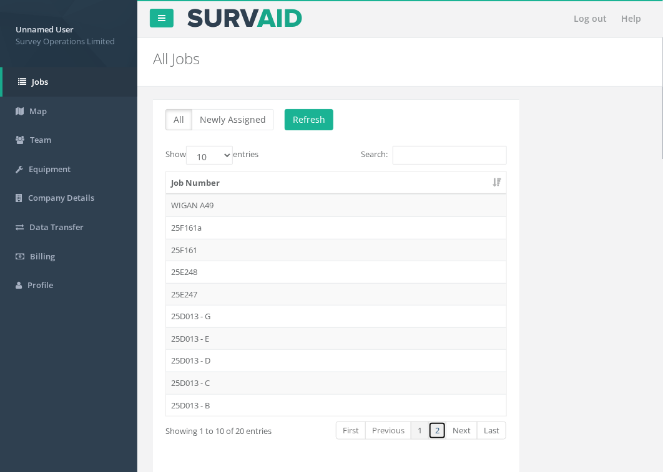
click at [440, 432] on link "2" at bounding box center [437, 431] width 18 height 18
click at [216, 250] on td "25D012 C" at bounding box center [336, 250] width 340 height 22
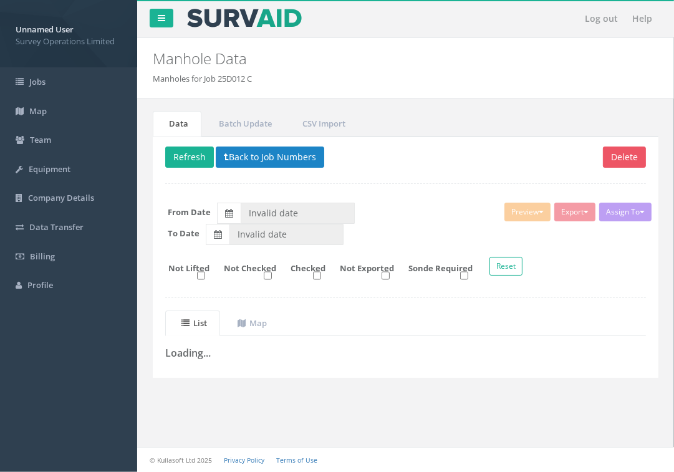
type input "[DATE]"
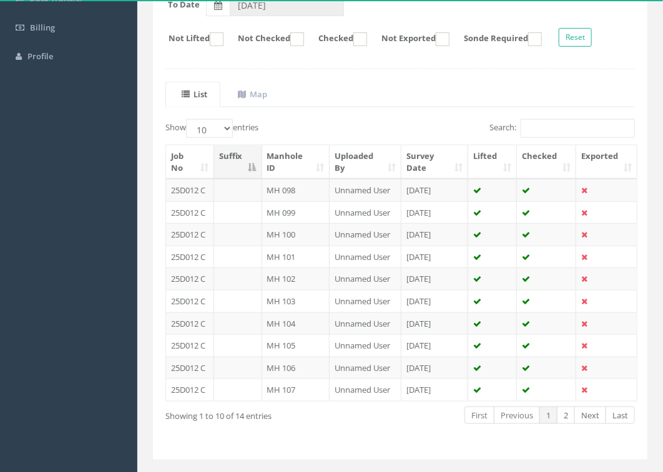
scroll to position [234, 0]
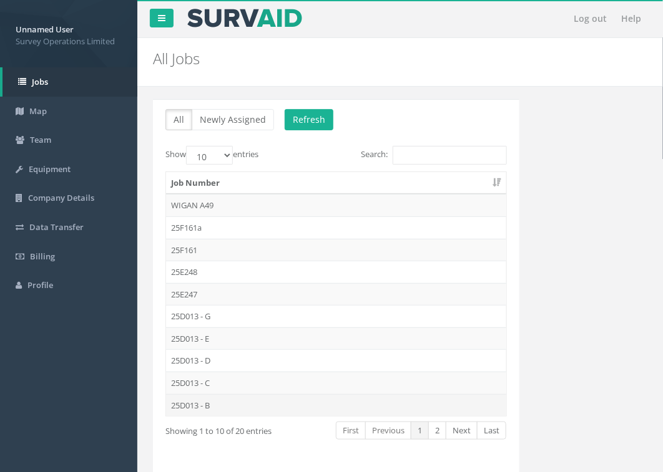
click at [223, 407] on td "25D013 - B" at bounding box center [336, 405] width 340 height 22
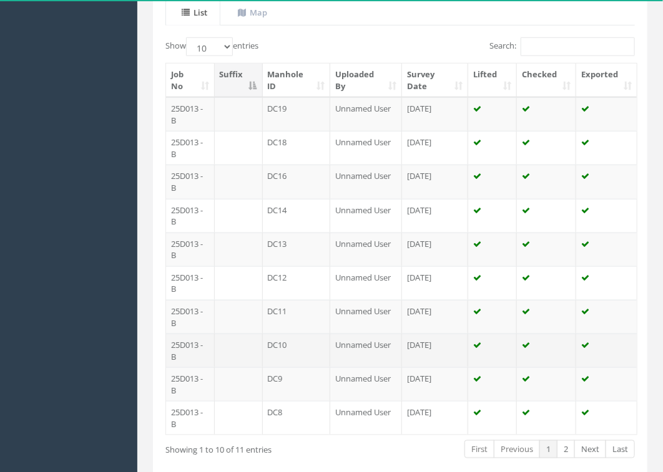
scroll to position [312, 0]
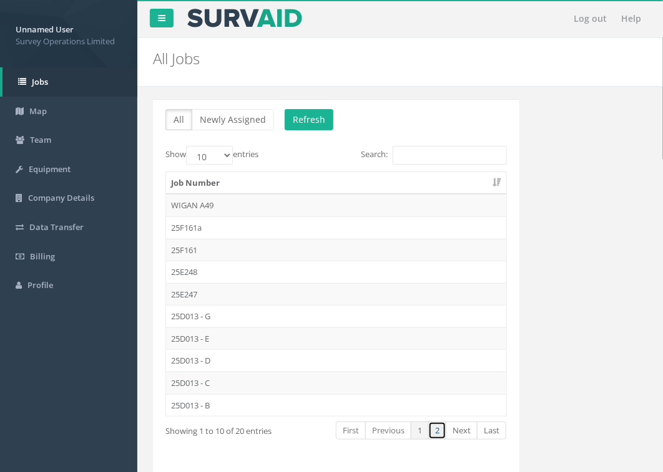
click at [437, 435] on link "2" at bounding box center [437, 431] width 18 height 18
click at [223, 292] on td "25D012" at bounding box center [336, 294] width 340 height 22
click at [435, 434] on link "2" at bounding box center [437, 431] width 18 height 18
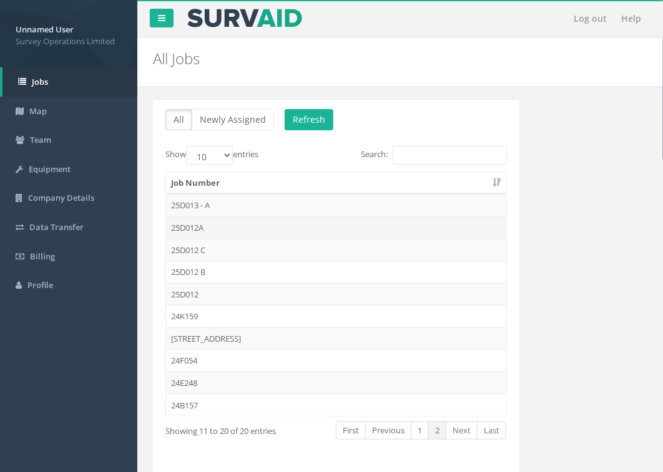
click at [209, 226] on td "25D012A" at bounding box center [336, 227] width 340 height 22
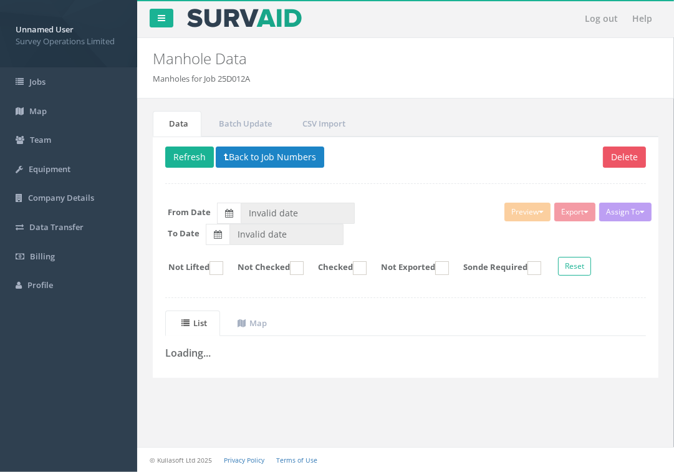
type input "[DATE]"
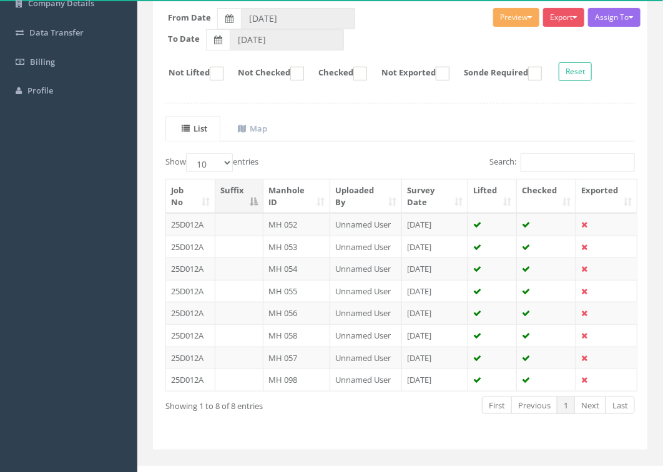
scroll to position [216, 0]
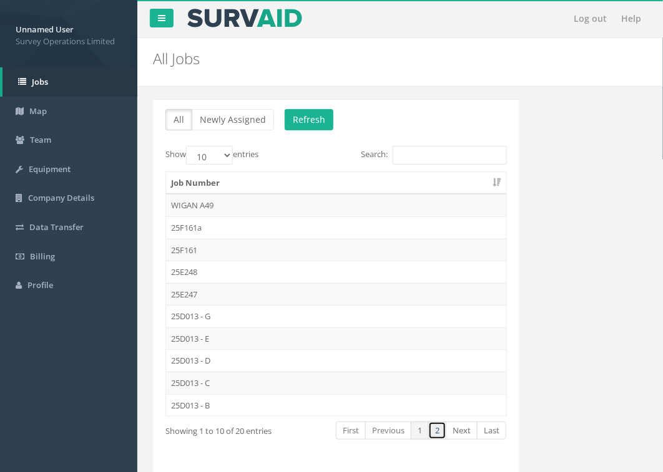
click at [443, 435] on link "2" at bounding box center [437, 431] width 18 height 18
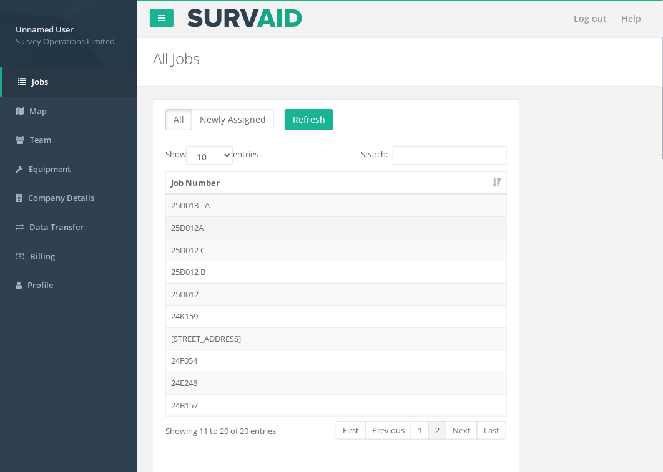
click at [216, 220] on td "25D012A" at bounding box center [336, 227] width 340 height 22
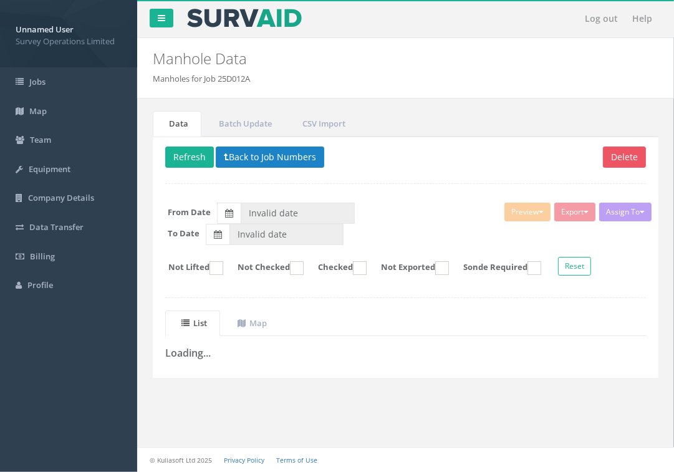
type input "[DATE]"
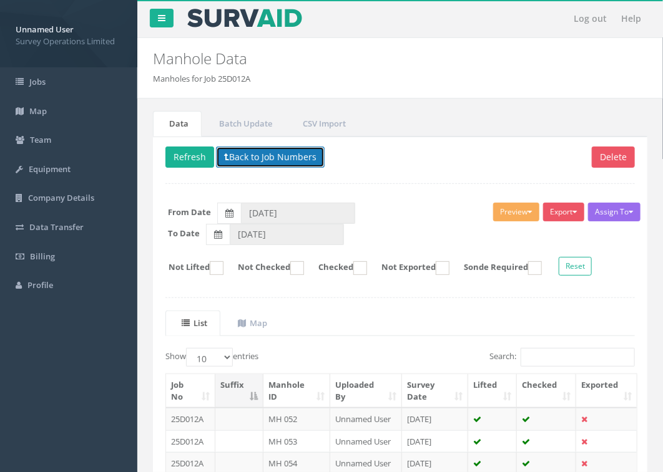
click at [279, 152] on button "Back to Job Numbers" at bounding box center [270, 157] width 109 height 21
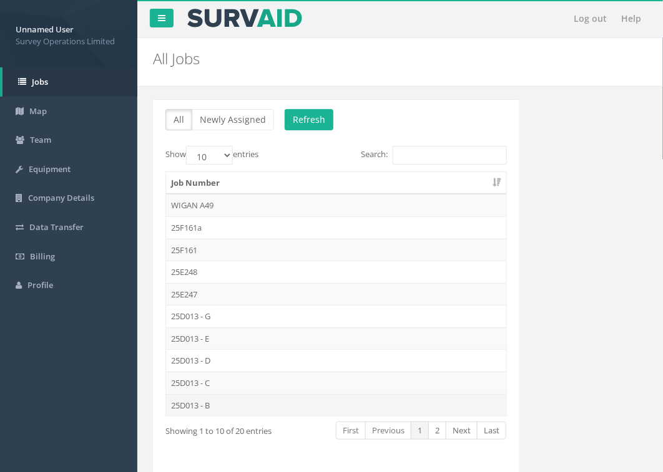
click at [211, 409] on td "25D013 - B" at bounding box center [336, 405] width 340 height 22
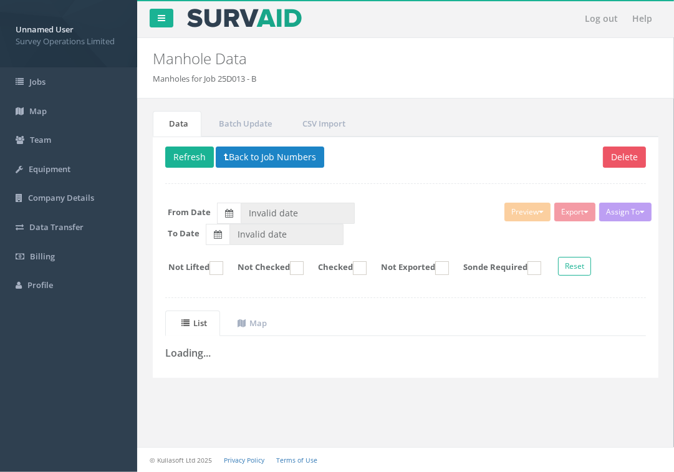
type input "[DATE]"
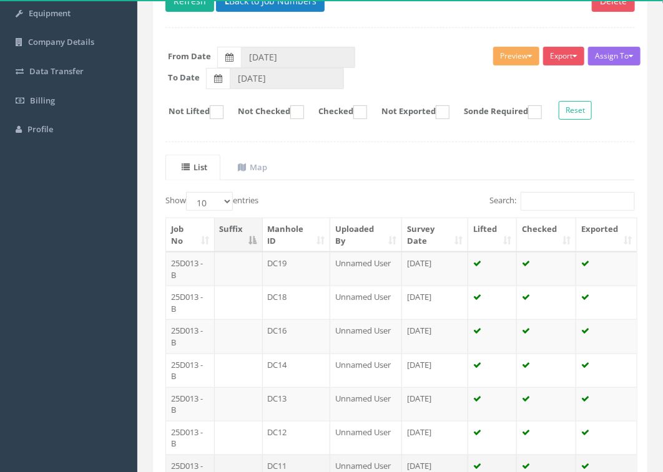
scroll to position [377, 0]
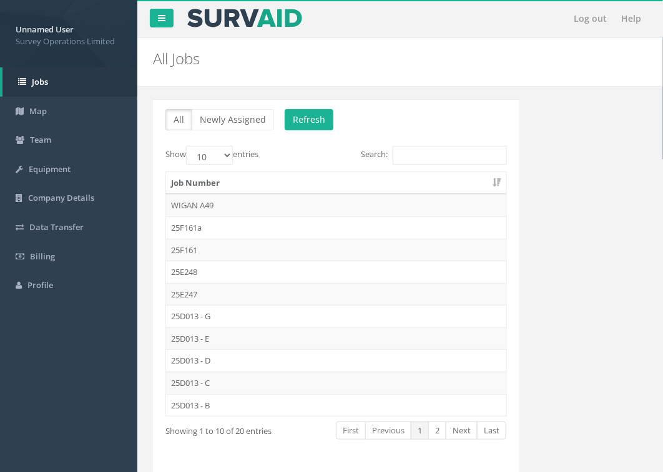
click at [238, 384] on td "25D013 - C" at bounding box center [336, 383] width 340 height 22
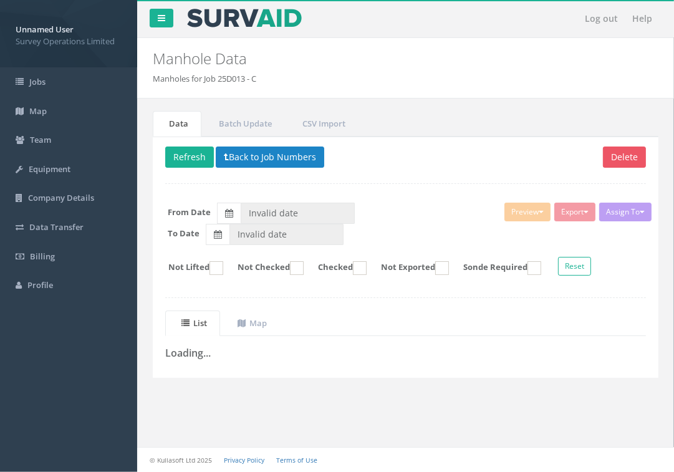
type input "[DATE]"
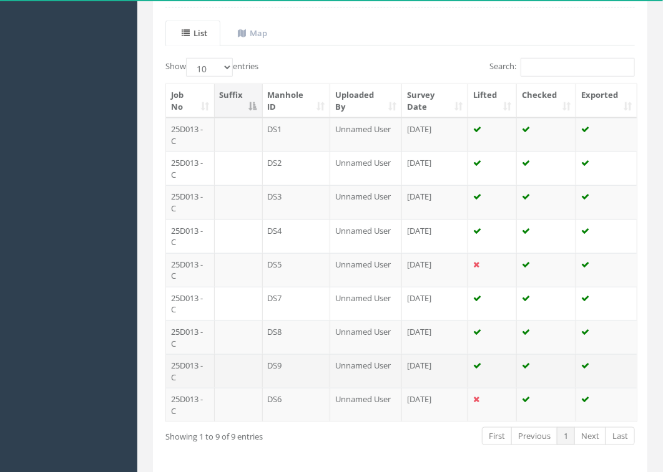
scroll to position [343, 0]
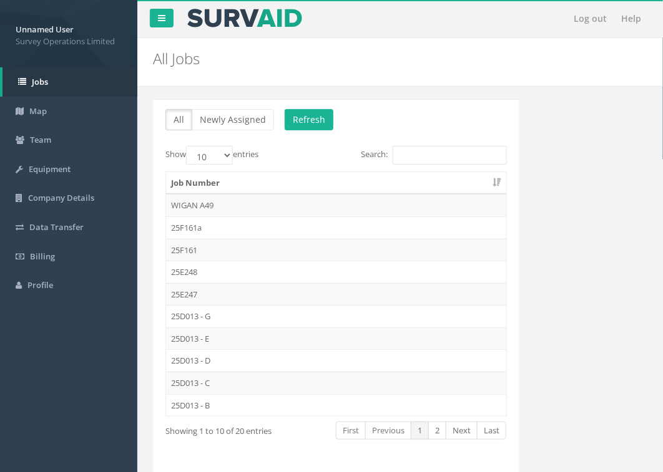
click at [226, 362] on td "25D013 - D" at bounding box center [336, 360] width 340 height 22
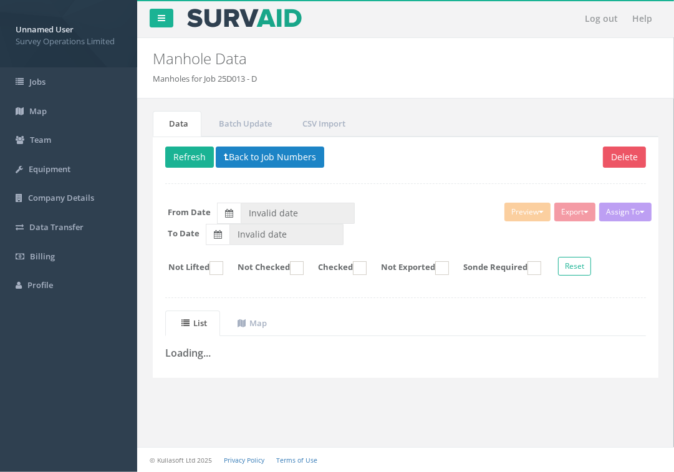
type input "[DATE]"
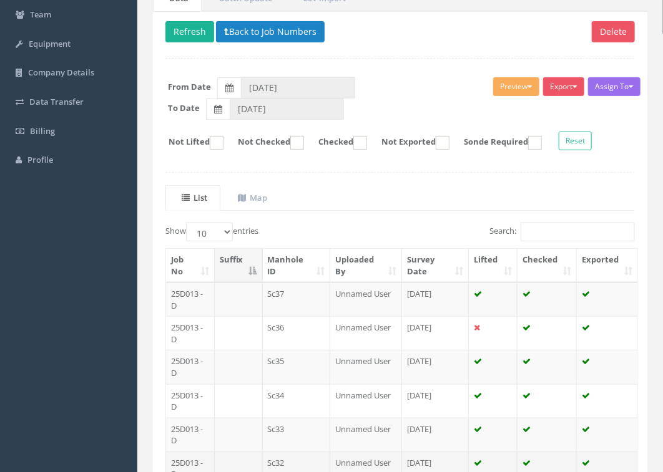
scroll to position [234, 0]
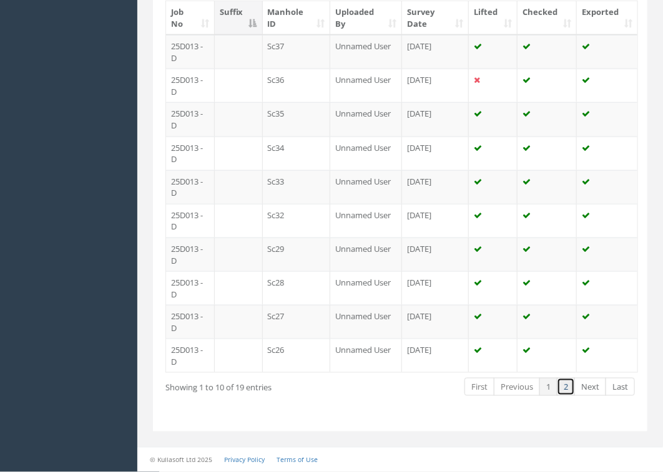
click at [562, 384] on link "2" at bounding box center [565, 387] width 18 height 18
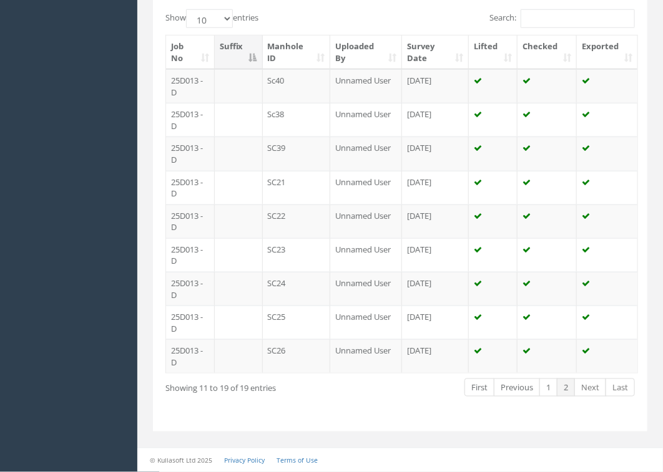
scroll to position [343, 0]
click at [550, 382] on link "1" at bounding box center [548, 388] width 18 height 18
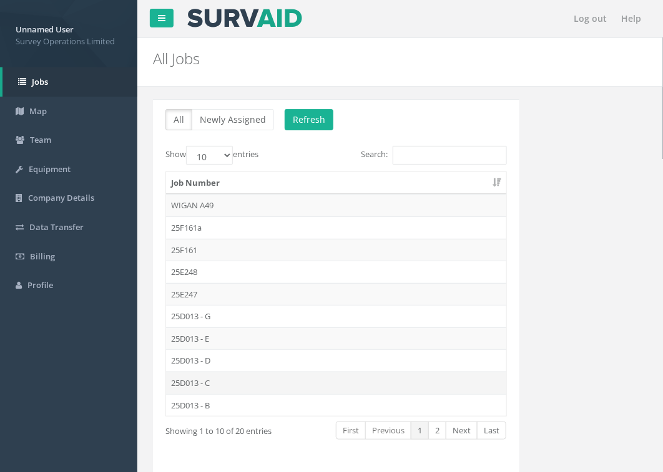
click at [239, 385] on td "25D013 - C" at bounding box center [336, 383] width 340 height 22
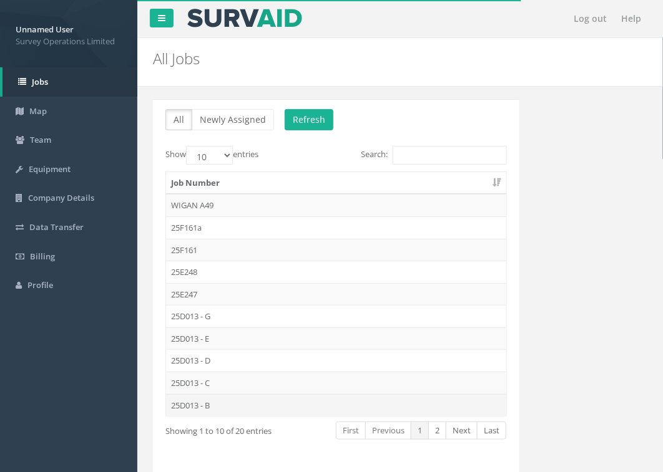
click at [243, 404] on td "25D013 - B" at bounding box center [336, 405] width 340 height 22
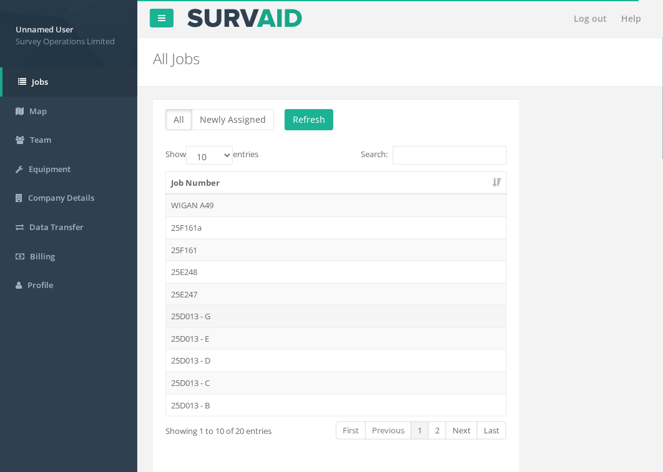
click at [220, 314] on td "25D013 - G" at bounding box center [336, 316] width 340 height 22
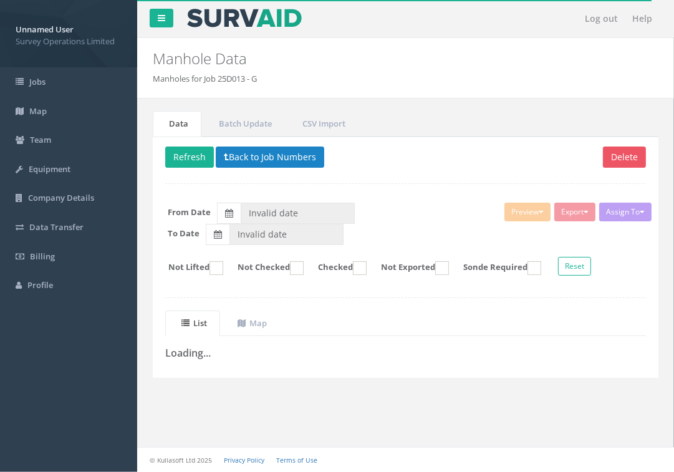
type input "[DATE]"
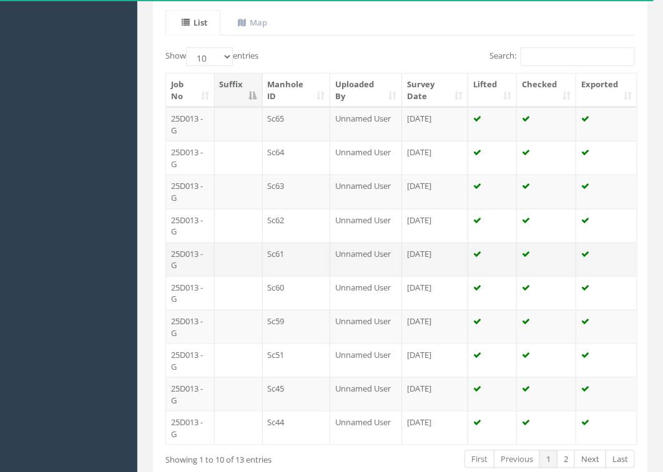
scroll to position [377, 0]
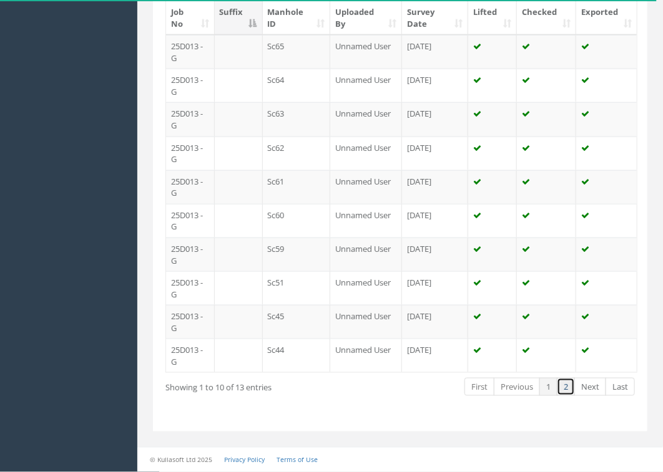
click at [563, 388] on link "2" at bounding box center [565, 387] width 18 height 18
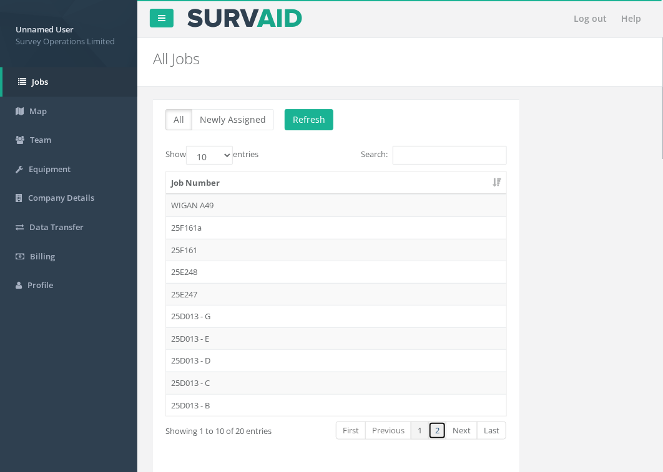
click at [438, 437] on link "2" at bounding box center [437, 431] width 18 height 18
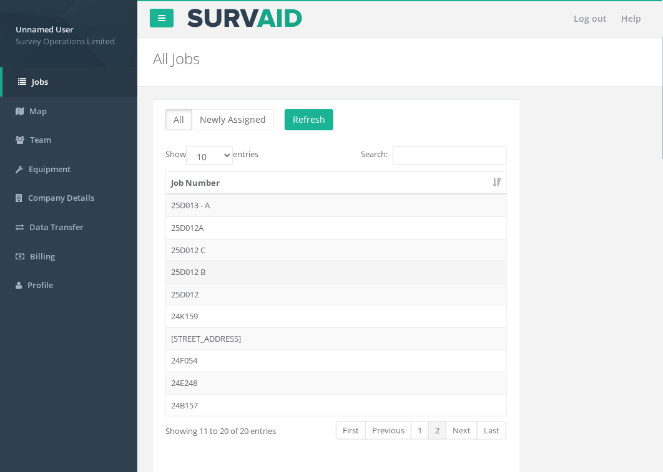
click at [238, 273] on td "25D012 B" at bounding box center [336, 272] width 340 height 22
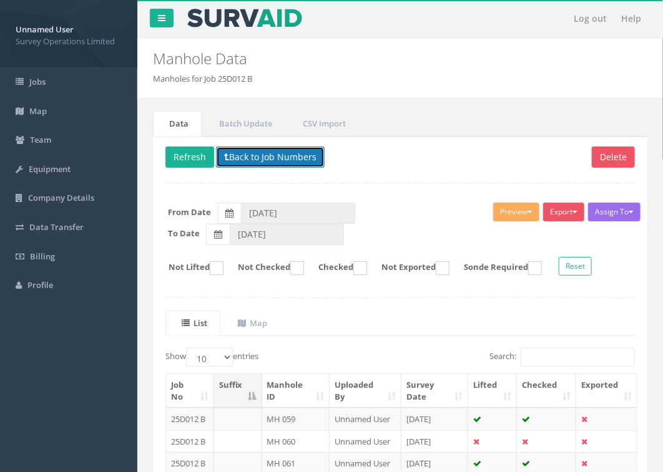
click at [286, 158] on button "Back to Job Numbers" at bounding box center [270, 157] width 109 height 21
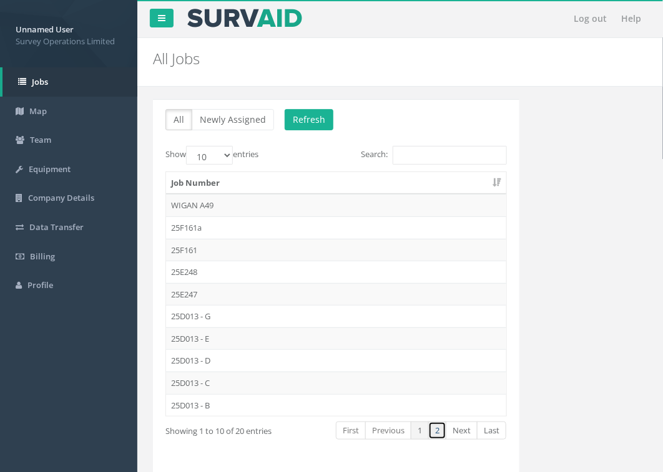
click at [435, 437] on link "2" at bounding box center [437, 431] width 18 height 18
click at [220, 246] on td "25D012 C" at bounding box center [336, 250] width 340 height 22
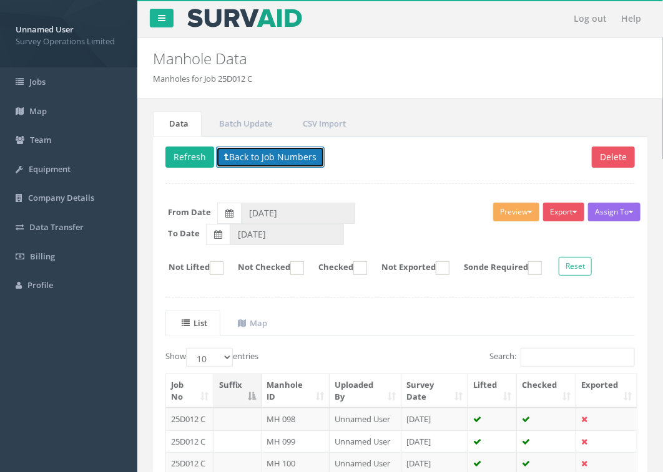
click at [247, 157] on button "Back to Job Numbers" at bounding box center [270, 157] width 109 height 21
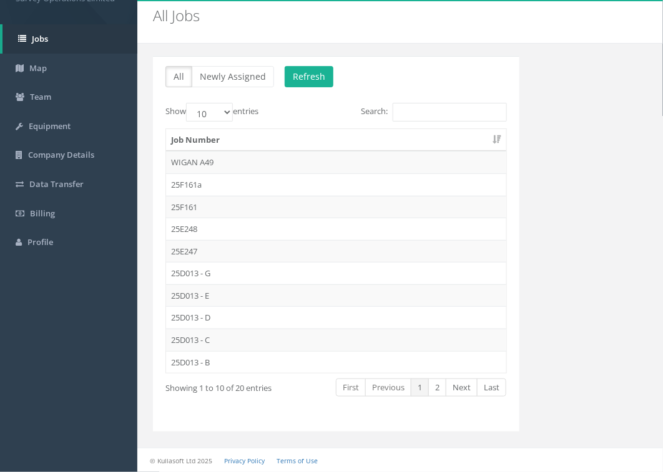
scroll to position [46, 0]
click at [439, 388] on link "2" at bounding box center [437, 388] width 18 height 18
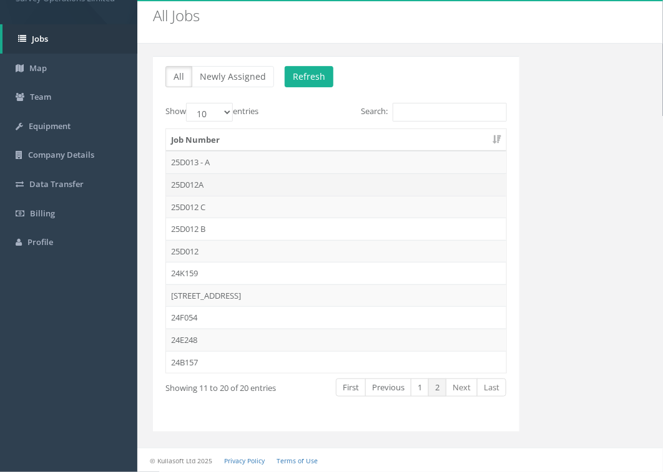
click at [220, 184] on td "25D012A" at bounding box center [336, 184] width 340 height 22
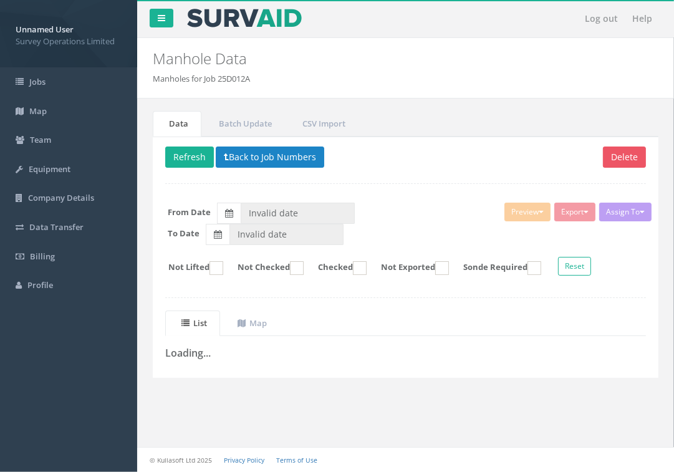
type input "[DATE]"
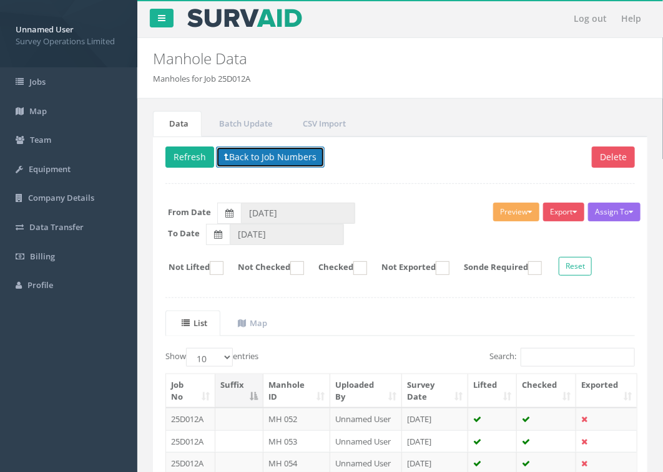
click at [281, 156] on button "Back to Job Numbers" at bounding box center [270, 157] width 109 height 21
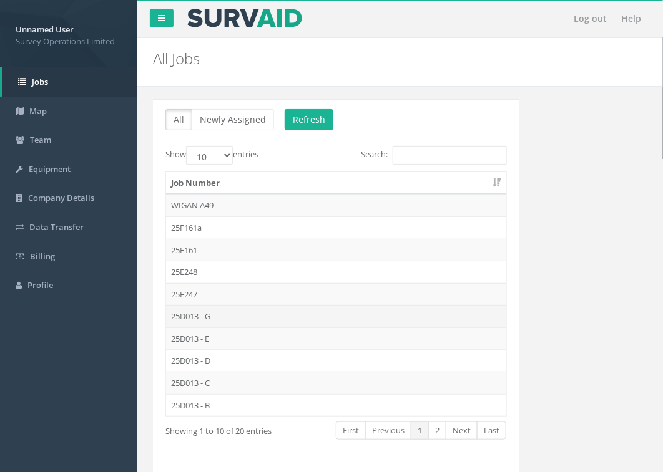
click at [220, 316] on td "25D013 - G" at bounding box center [336, 316] width 340 height 22
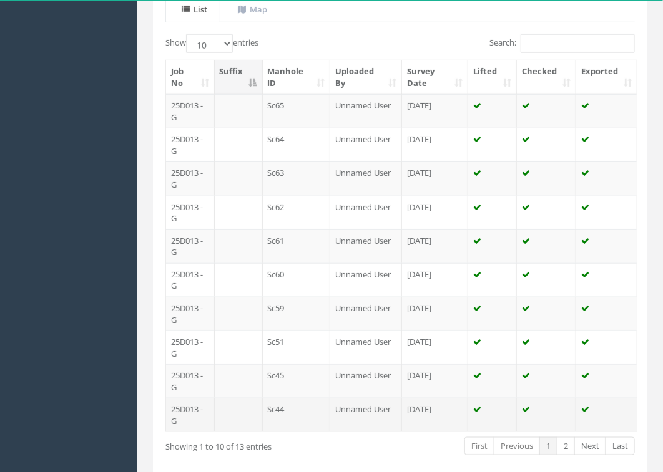
scroll to position [377, 0]
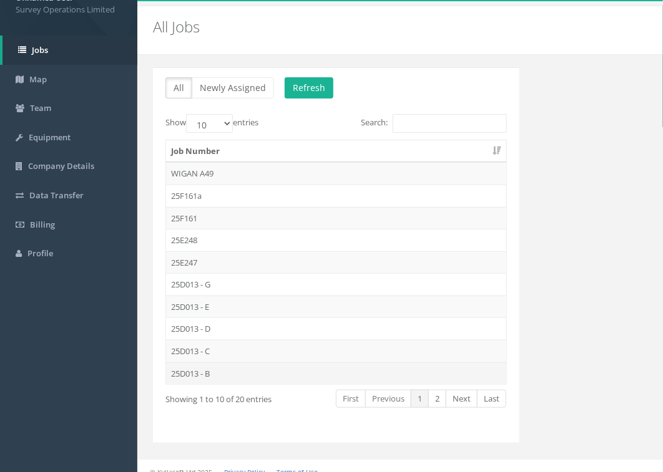
scroll to position [46, 0]
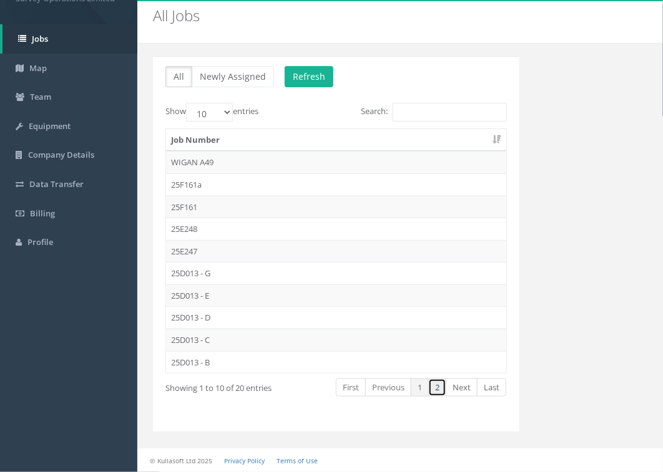
click at [437, 391] on link "2" at bounding box center [437, 388] width 18 height 18
click at [205, 155] on td "25D013 - A" at bounding box center [336, 162] width 340 height 22
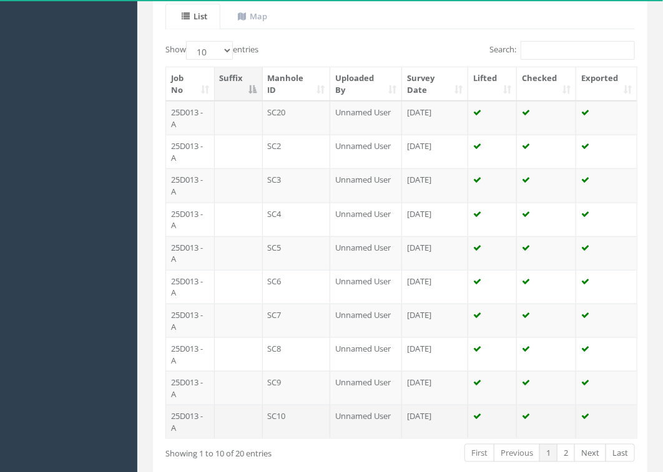
scroll to position [377, 0]
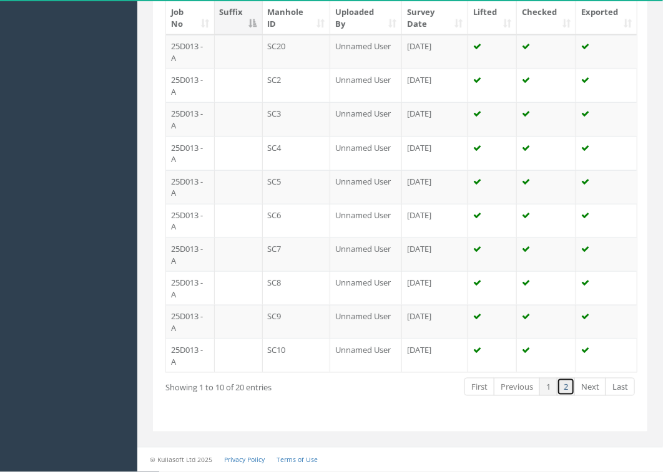
click at [566, 387] on link "2" at bounding box center [565, 387] width 18 height 18
click at [293, 250] on td "SC17" at bounding box center [297, 255] width 68 height 34
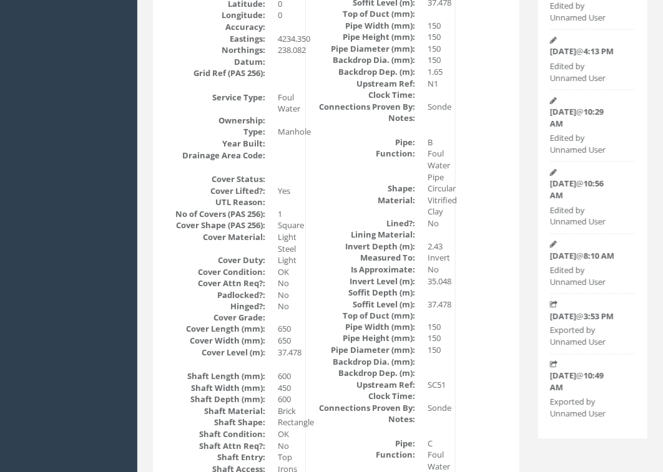
scroll to position [52, 0]
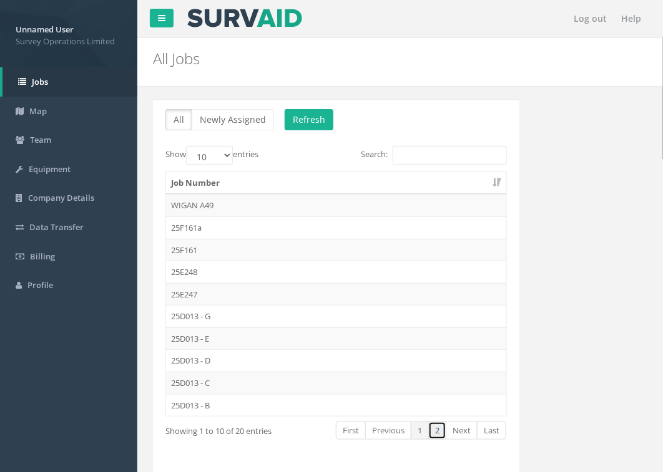
click at [435, 429] on link "2" at bounding box center [437, 431] width 18 height 18
click at [212, 210] on td "25D013 - A" at bounding box center [336, 205] width 340 height 22
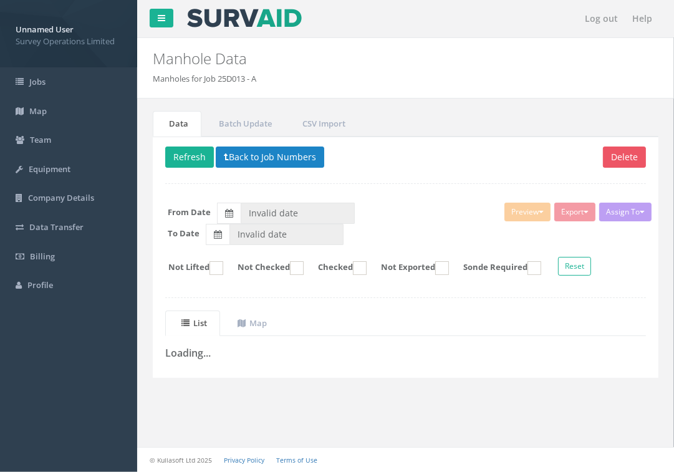
type input "[DATE]"
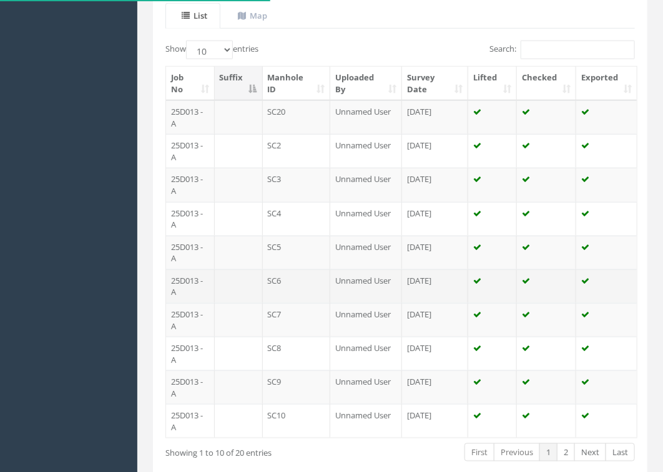
scroll to position [312, 0]
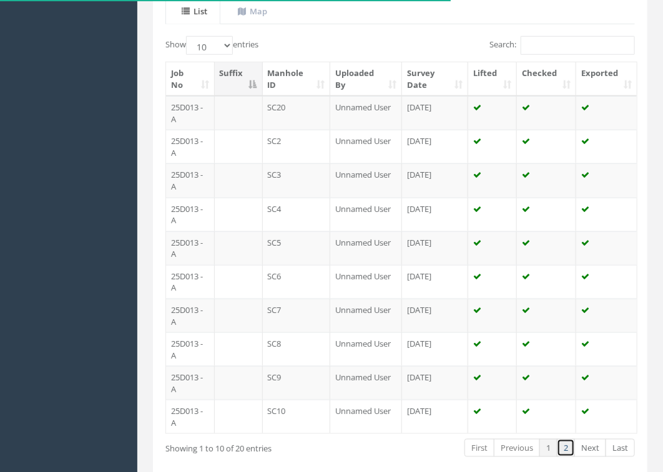
click at [568, 457] on link "2" at bounding box center [565, 448] width 18 height 18
click at [300, 175] on td "SC13" at bounding box center [297, 180] width 68 height 34
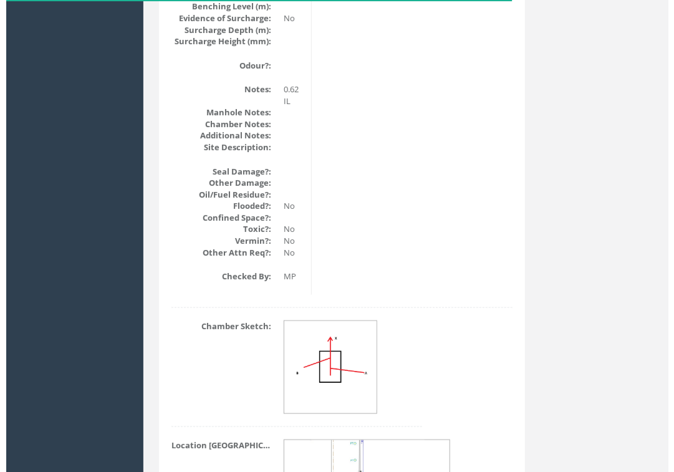
scroll to position [1576, 0]
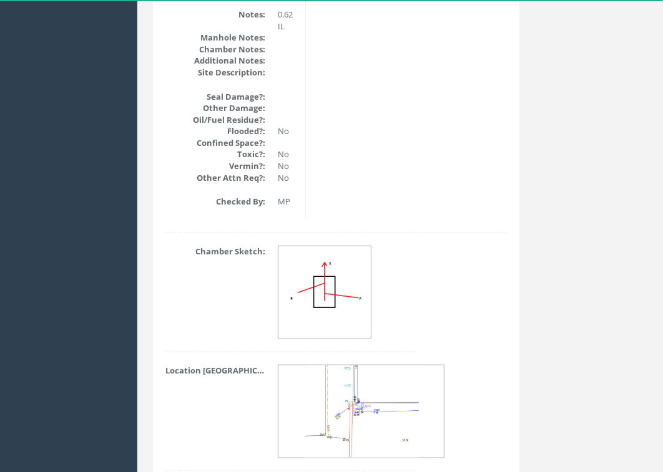
click at [359, 427] on img at bounding box center [361, 413] width 114 height 94
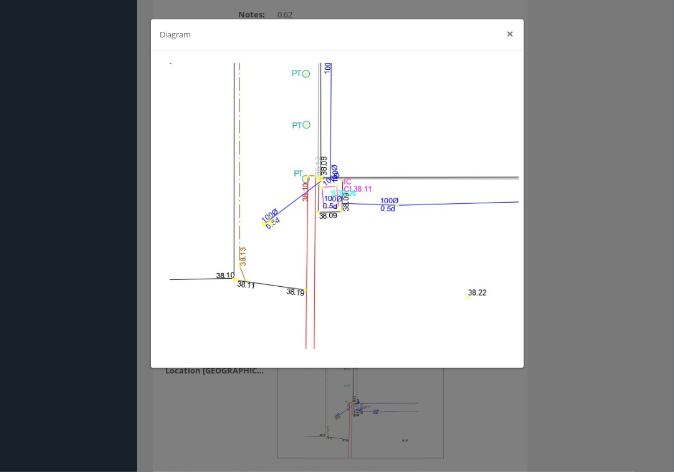
click at [510, 34] on button "×" at bounding box center [510, 33] width 7 height 13
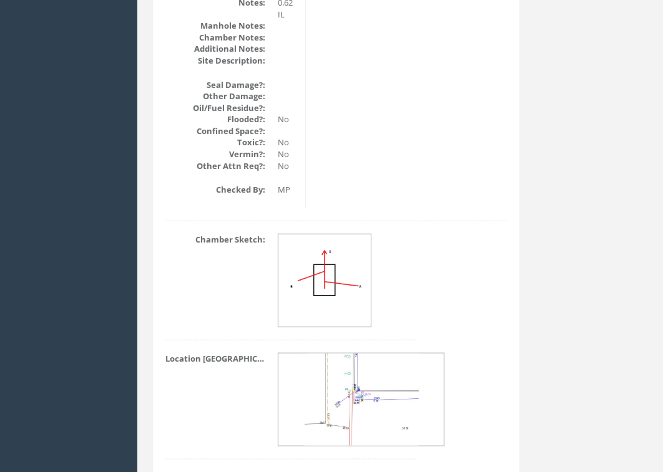
click at [357, 301] on img at bounding box center [325, 279] width 94 height 89
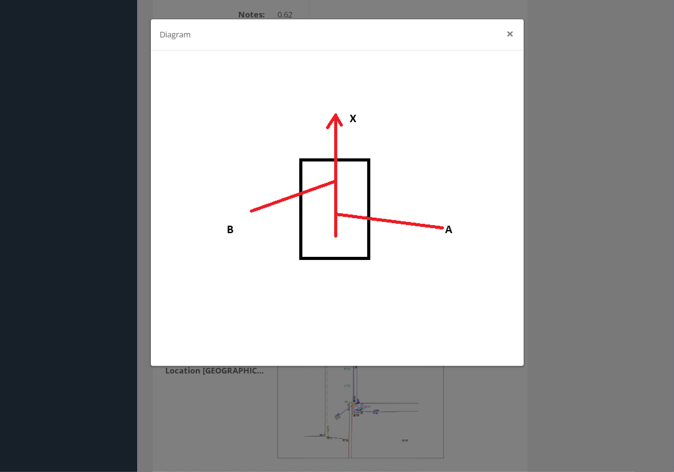
click at [513, 32] on button "×" at bounding box center [510, 33] width 7 height 13
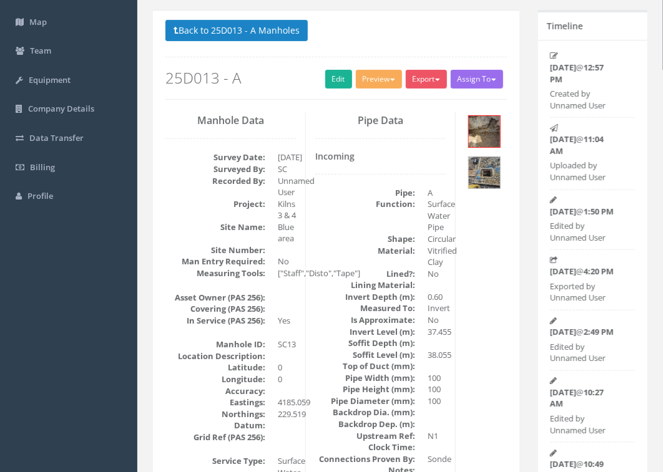
scroll to position [156, 0]
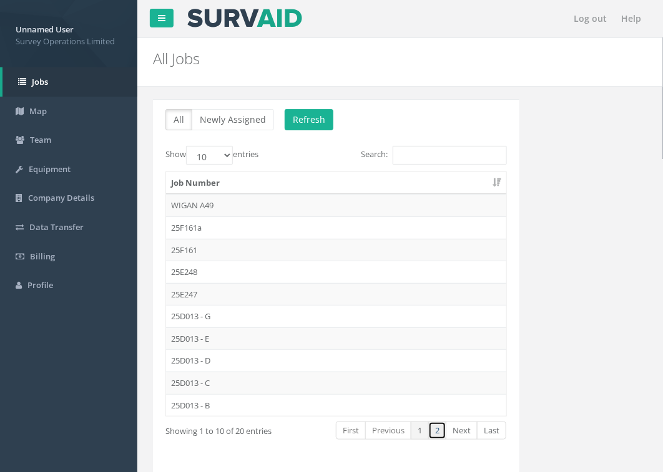
click at [442, 435] on link "2" at bounding box center [437, 431] width 18 height 18
click at [235, 201] on td "25D013 - A" at bounding box center [336, 205] width 340 height 22
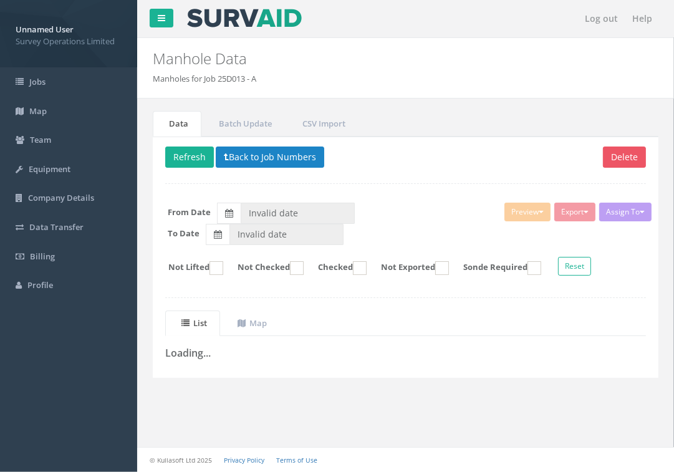
type input "[DATE]"
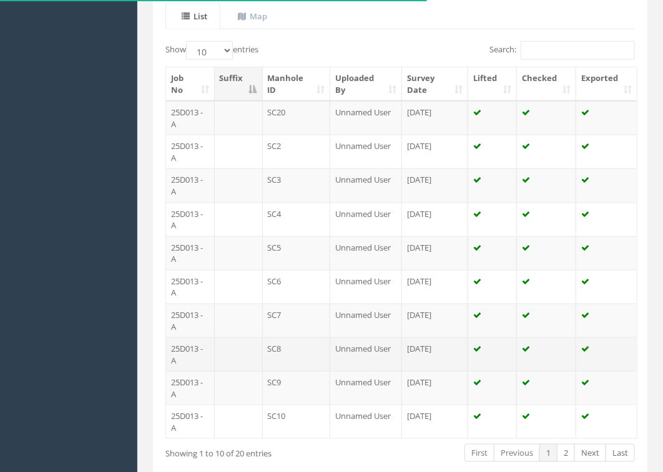
scroll to position [377, 0]
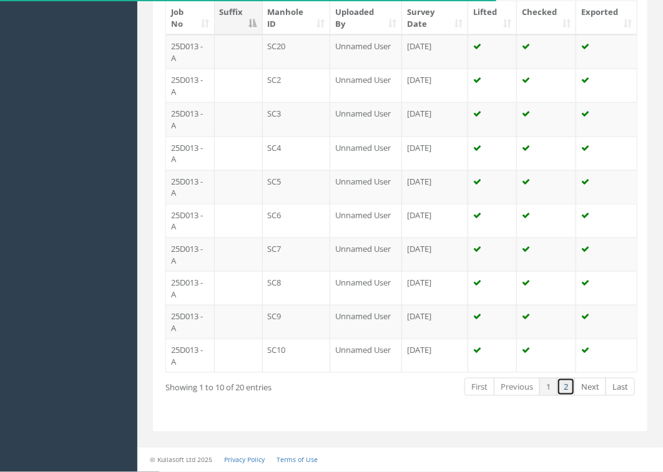
click at [568, 387] on link "2" at bounding box center [565, 387] width 18 height 18
click at [292, 107] on td "SC13" at bounding box center [297, 119] width 68 height 34
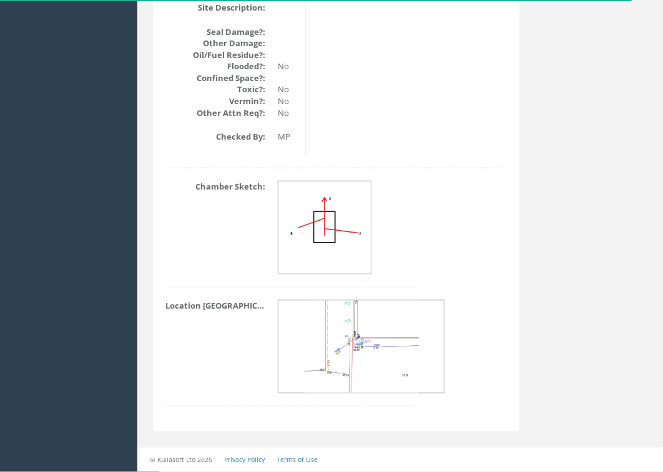
scroll to position [1654, 0]
click at [374, 351] on img at bounding box center [361, 348] width 114 height 94
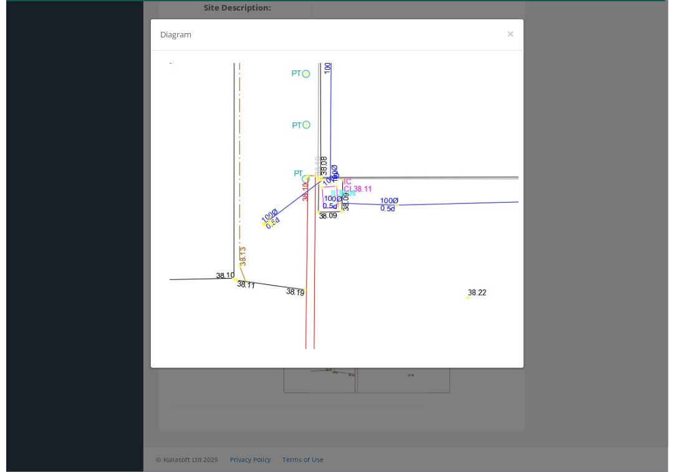
scroll to position [1643, 0]
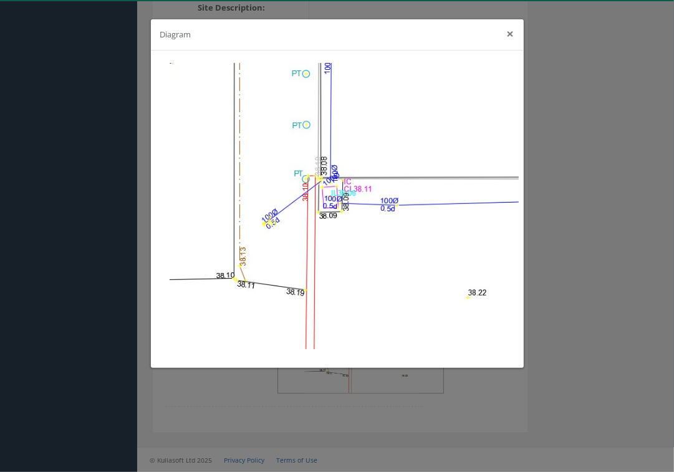
click at [509, 36] on button "×" at bounding box center [510, 33] width 7 height 13
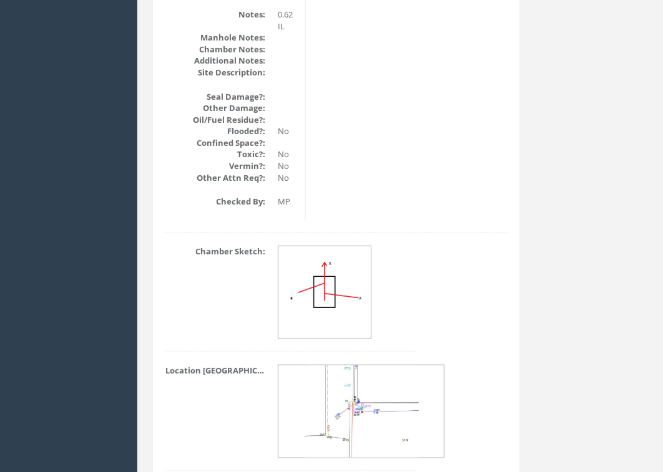
scroll to position [1654, 0]
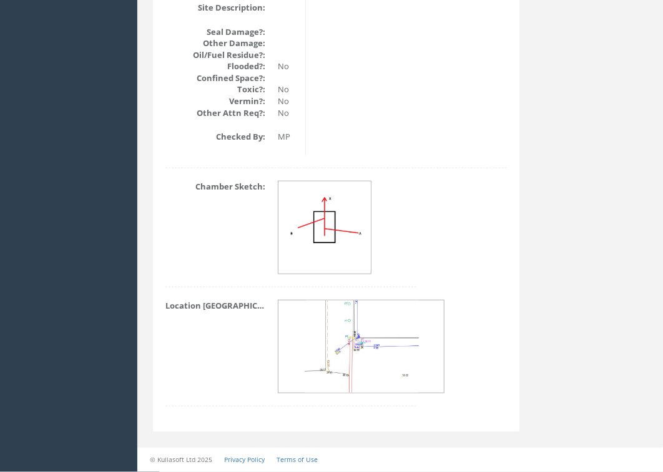
click at [362, 333] on img at bounding box center [361, 348] width 114 height 94
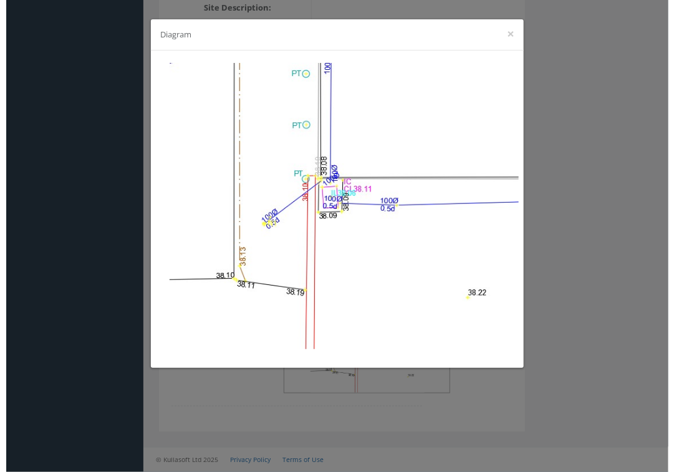
scroll to position [1643, 0]
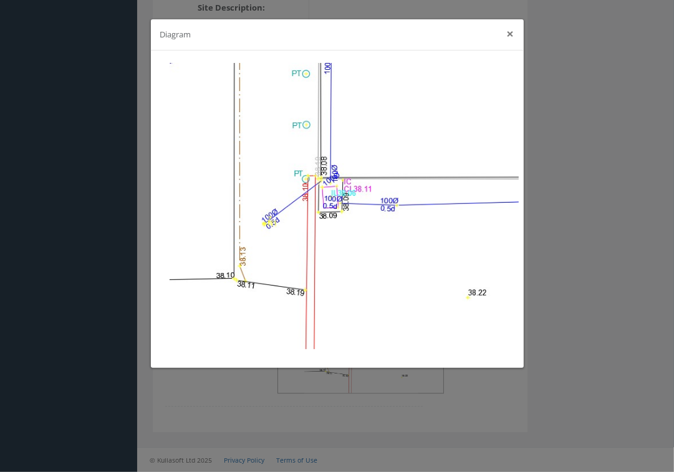
click at [507, 36] on button "×" at bounding box center [510, 33] width 7 height 13
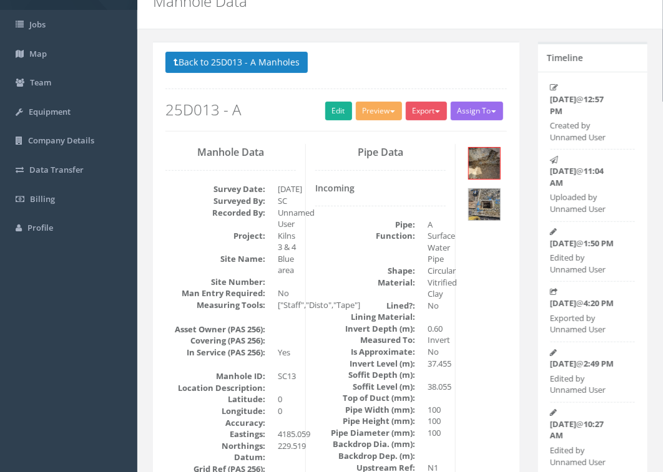
scroll to position [0, 0]
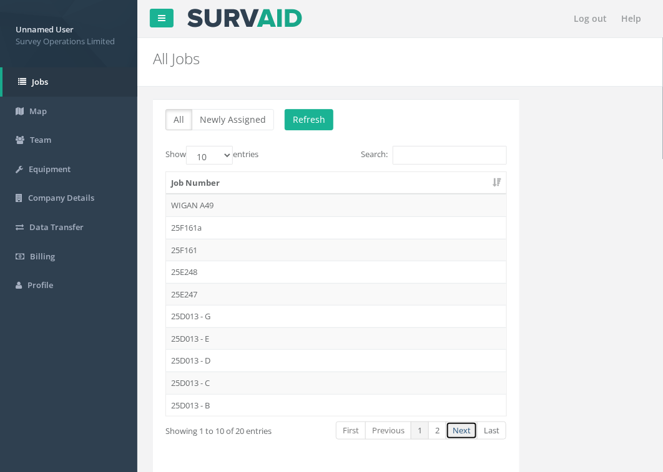
click at [457, 434] on link "Next" at bounding box center [461, 431] width 32 height 18
click at [209, 206] on td "25D013 - A" at bounding box center [336, 205] width 340 height 22
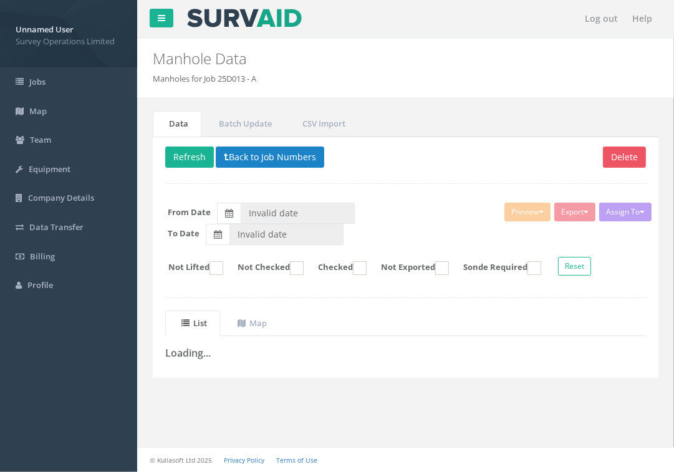
type input "[DATE]"
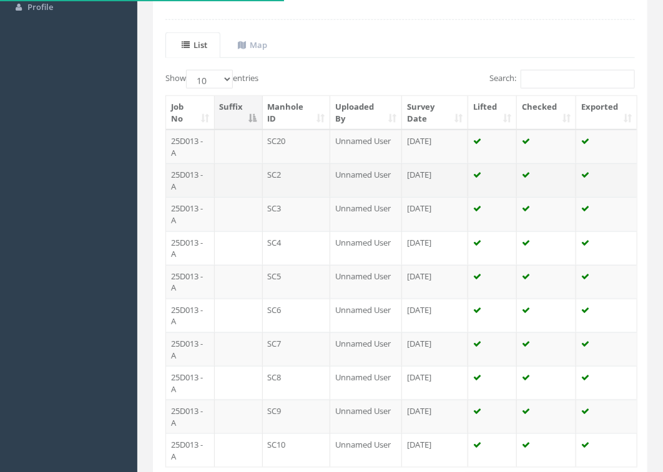
scroll to position [312, 0]
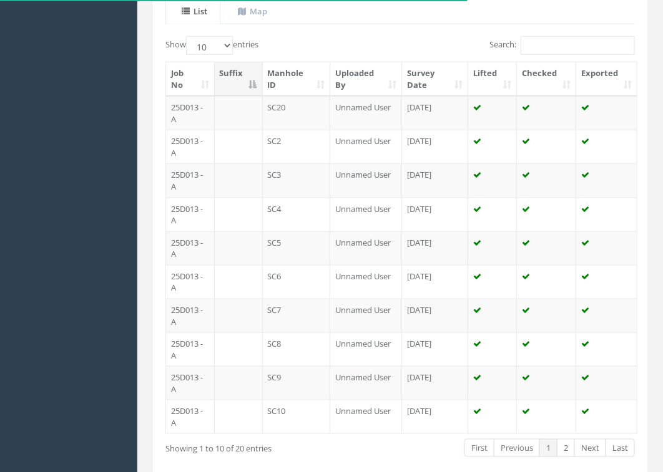
click at [306, 384] on td "SC9" at bounding box center [297, 383] width 68 height 34
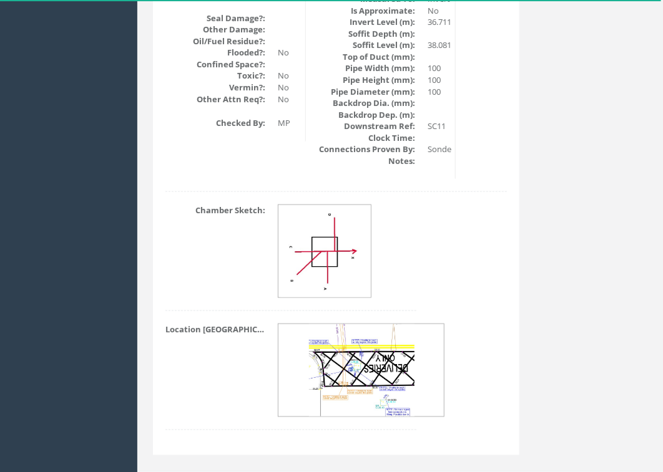
scroll to position [1682, 0]
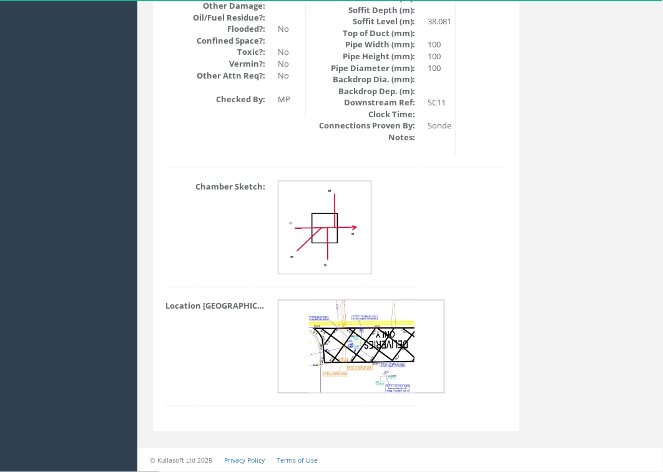
click at [335, 241] on img at bounding box center [325, 229] width 90 height 94
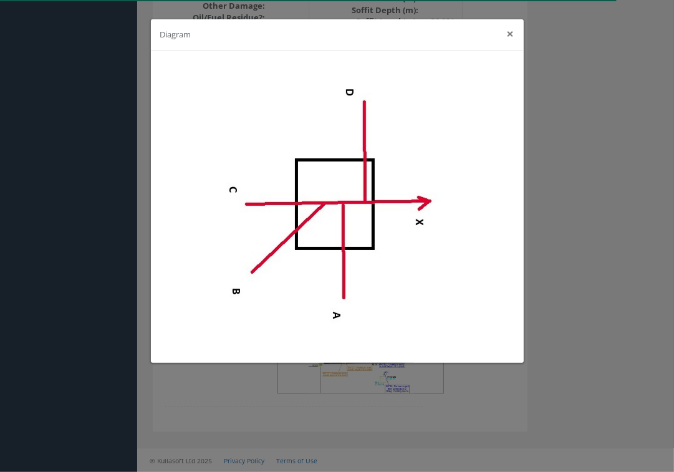
click at [513, 32] on button "×" at bounding box center [510, 33] width 7 height 13
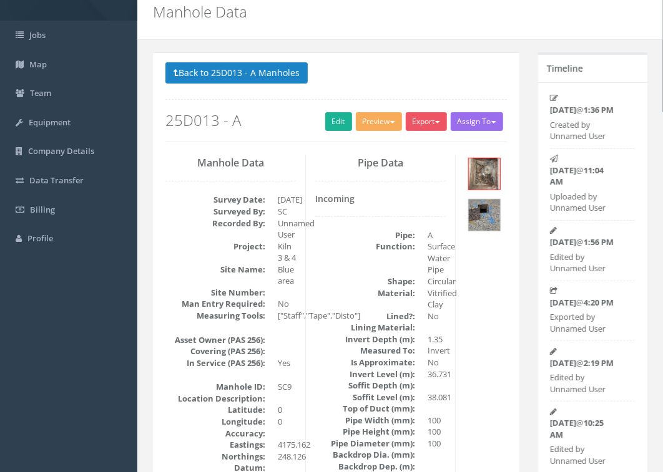
scroll to position [0, 0]
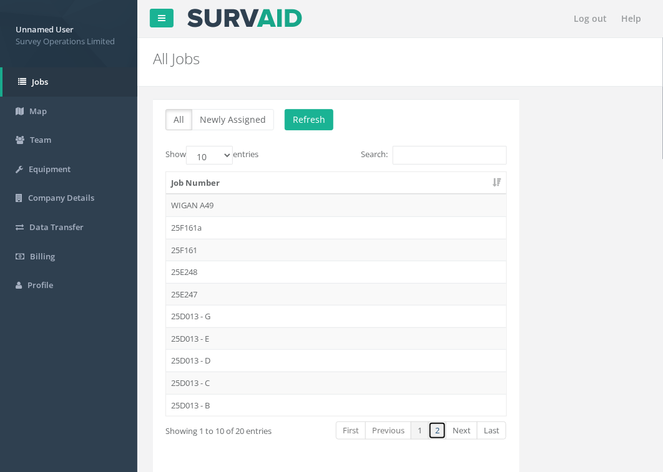
click at [439, 437] on link "2" at bounding box center [437, 431] width 18 height 18
click at [200, 204] on td "25D013 - A" at bounding box center [336, 205] width 340 height 22
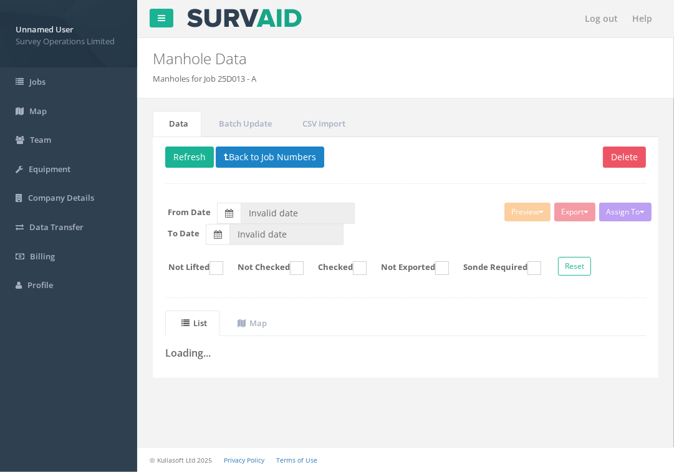
type input "[DATE]"
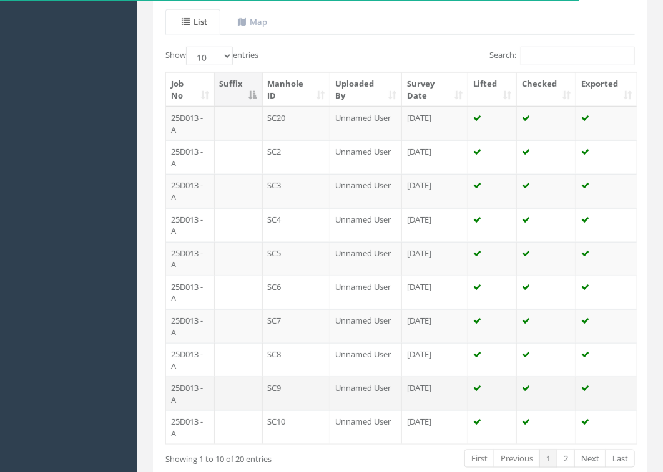
scroll to position [377, 0]
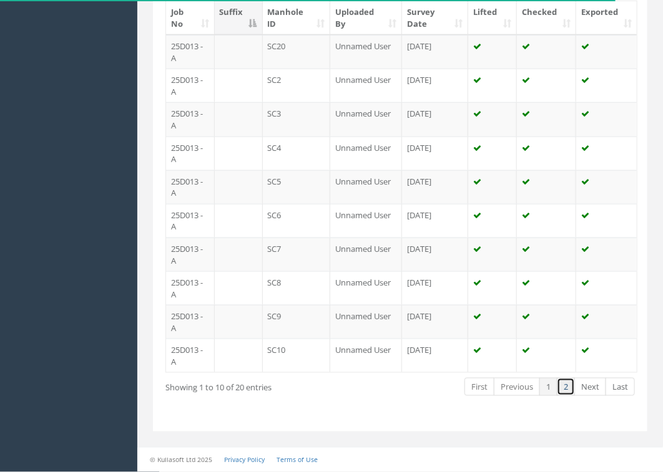
click at [572, 387] on link "2" at bounding box center [565, 387] width 18 height 18
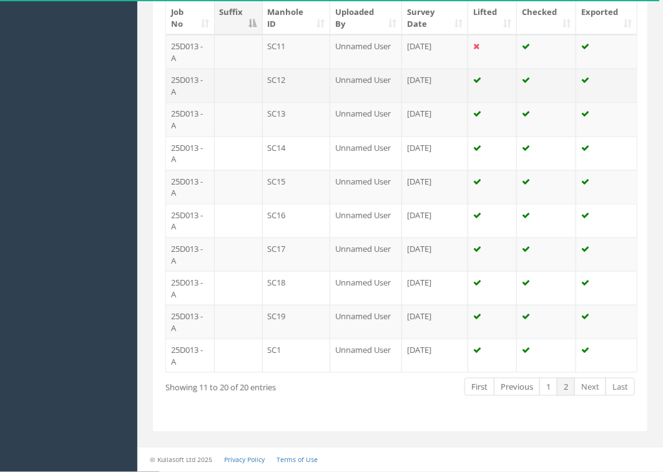
click at [311, 84] on td "SC12" at bounding box center [297, 86] width 68 height 34
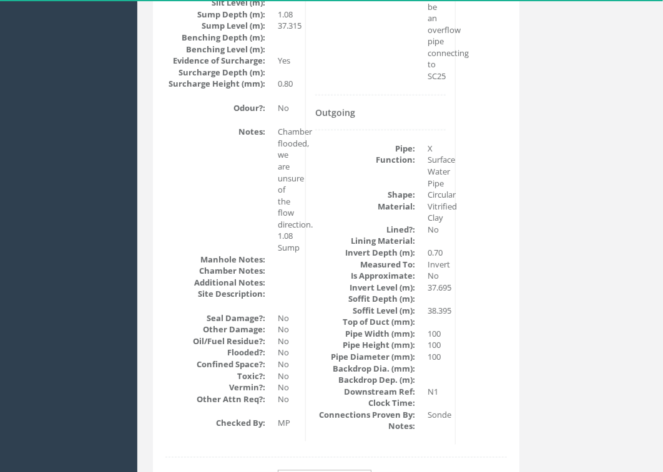
scroll to position [1782, 0]
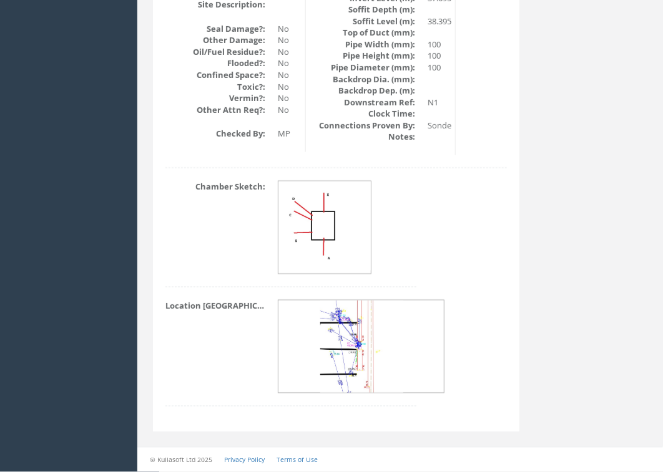
click at [333, 214] on img at bounding box center [325, 226] width 94 height 89
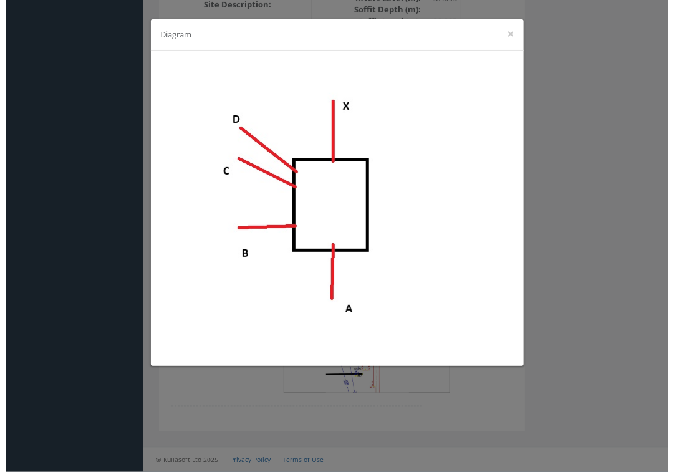
scroll to position [1770, 0]
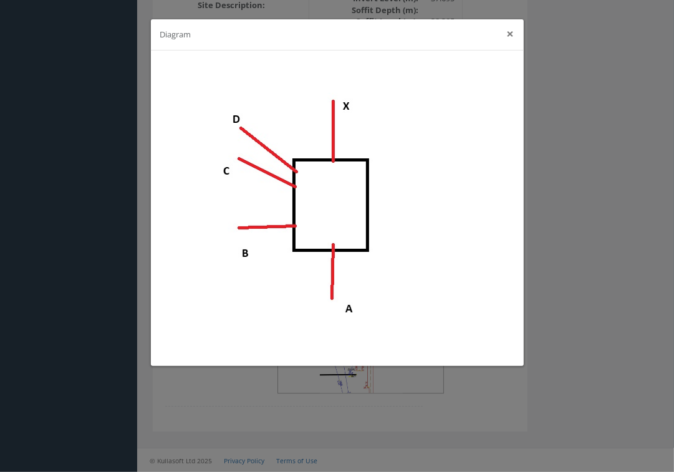
click at [513, 36] on button "×" at bounding box center [510, 33] width 7 height 13
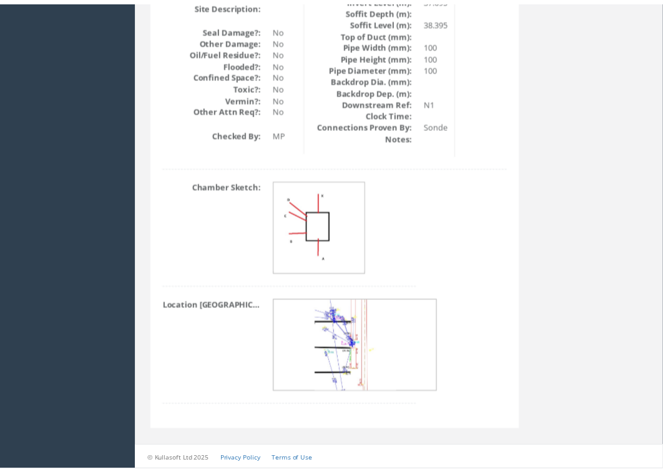
scroll to position [1782, 0]
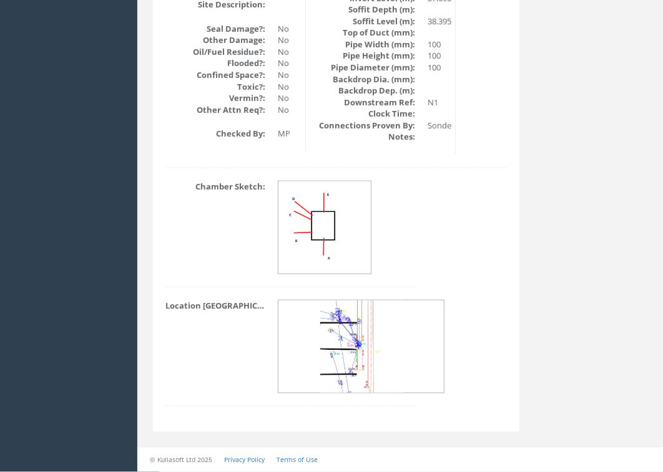
click at [362, 337] on img at bounding box center [362, 348] width 84 height 94
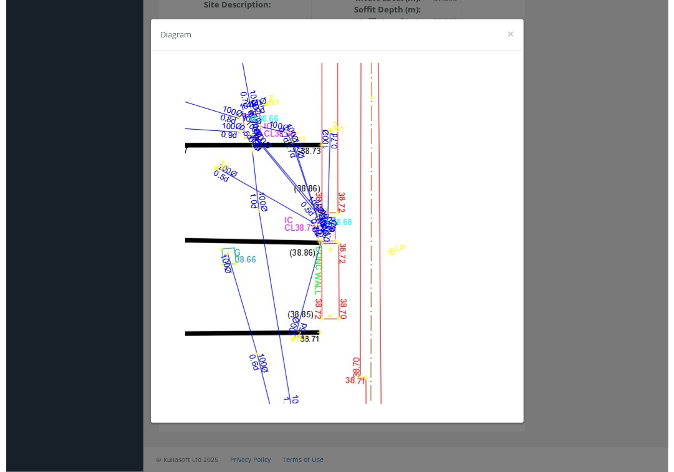
scroll to position [1770, 0]
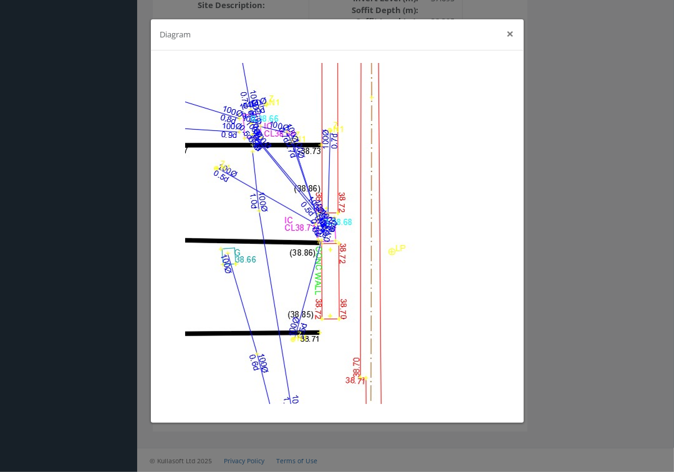
click at [513, 33] on button "×" at bounding box center [510, 33] width 7 height 13
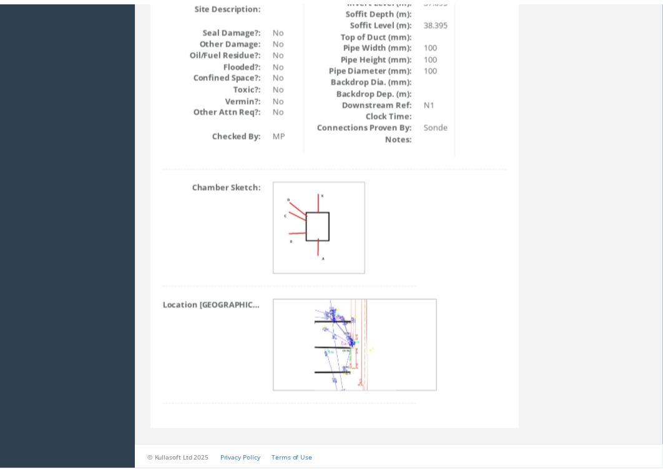
scroll to position [1782, 0]
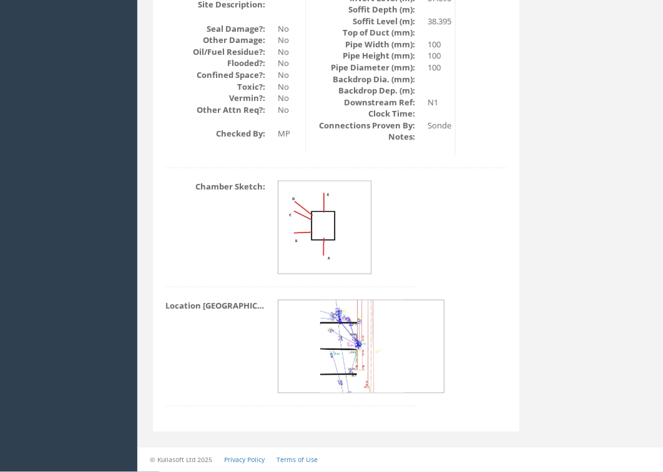
click at [337, 213] on img at bounding box center [325, 226] width 94 height 89
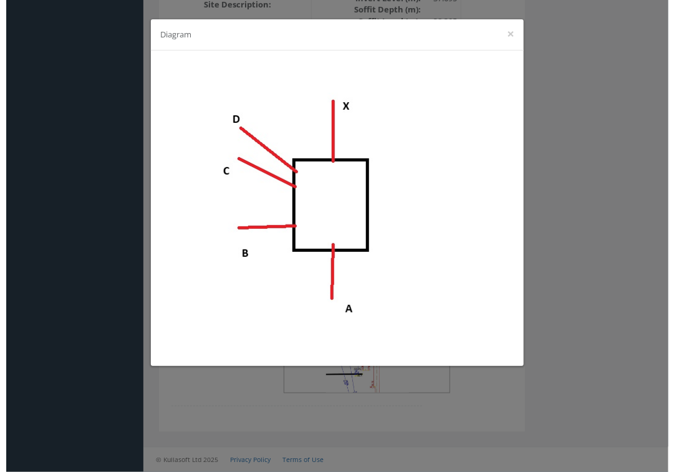
scroll to position [1770, 0]
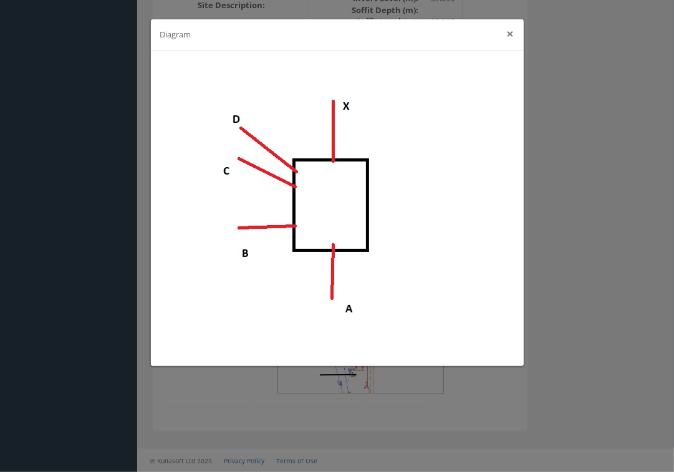
click at [513, 33] on button "×" at bounding box center [510, 33] width 7 height 13
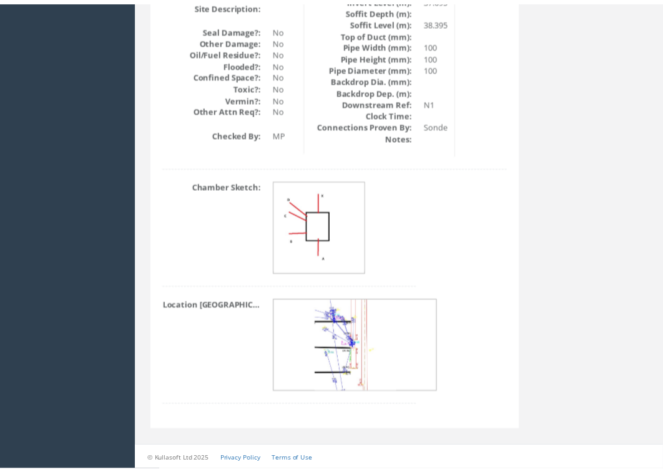
scroll to position [1782, 0]
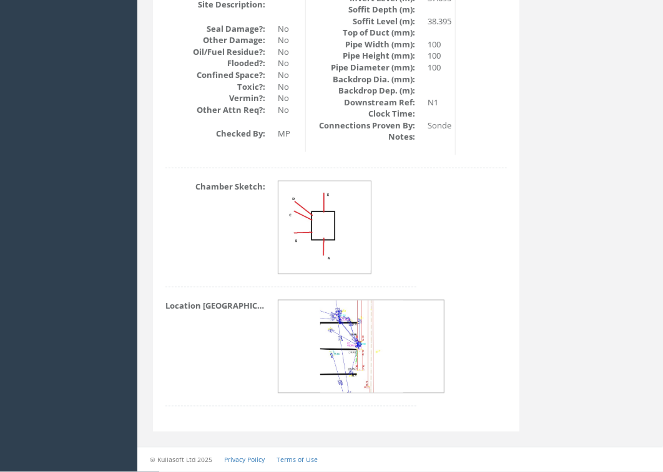
click at [349, 341] on img at bounding box center [362, 348] width 84 height 94
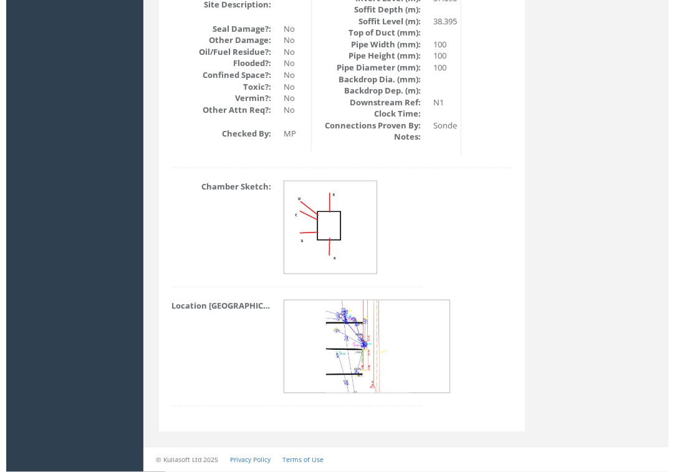
scroll to position [1770, 0]
